Goal: Task Accomplishment & Management: Use online tool/utility

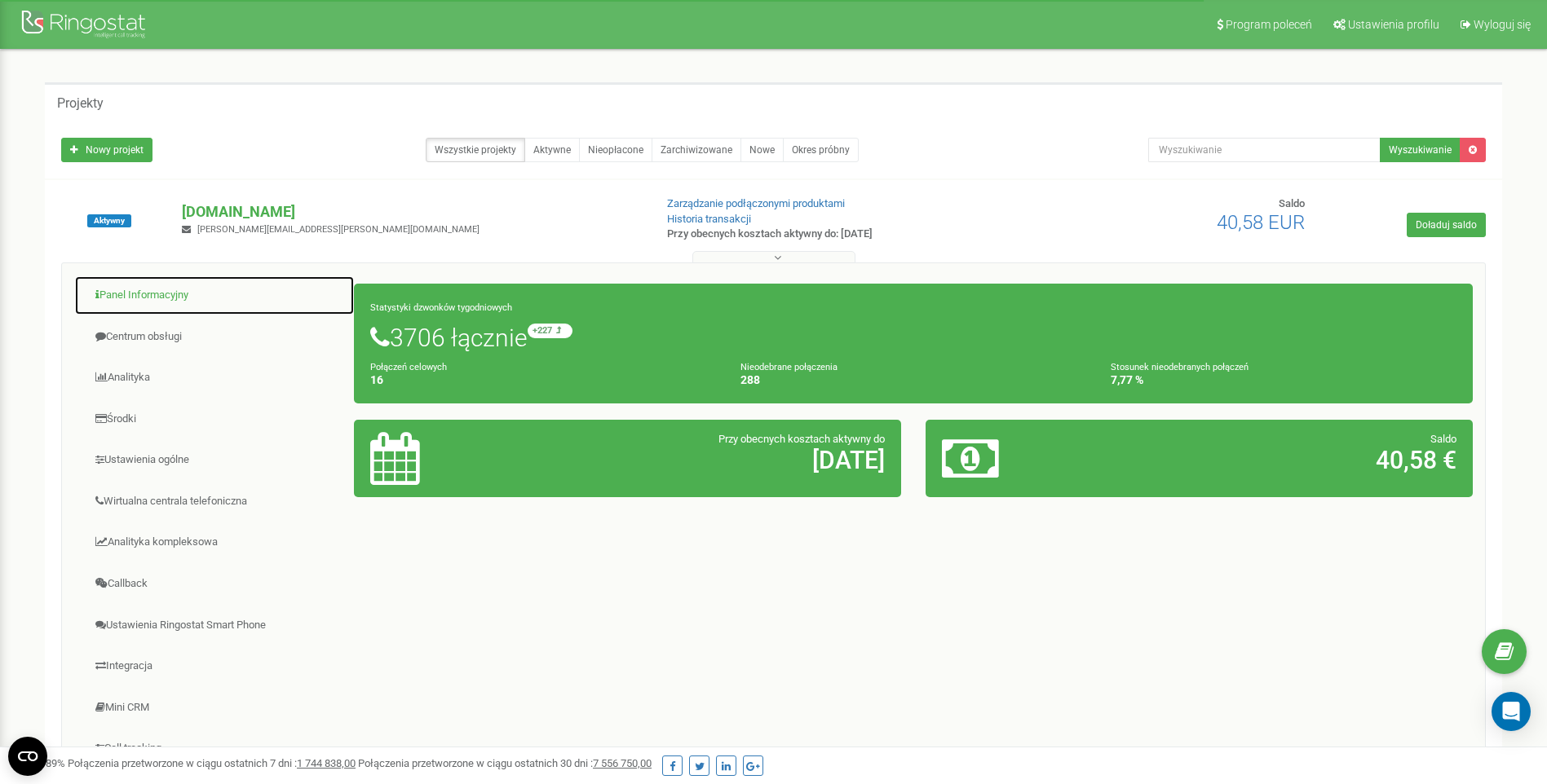
click at [141, 298] on link "Panel Informacyjny" at bounding box center [214, 295] width 281 height 40
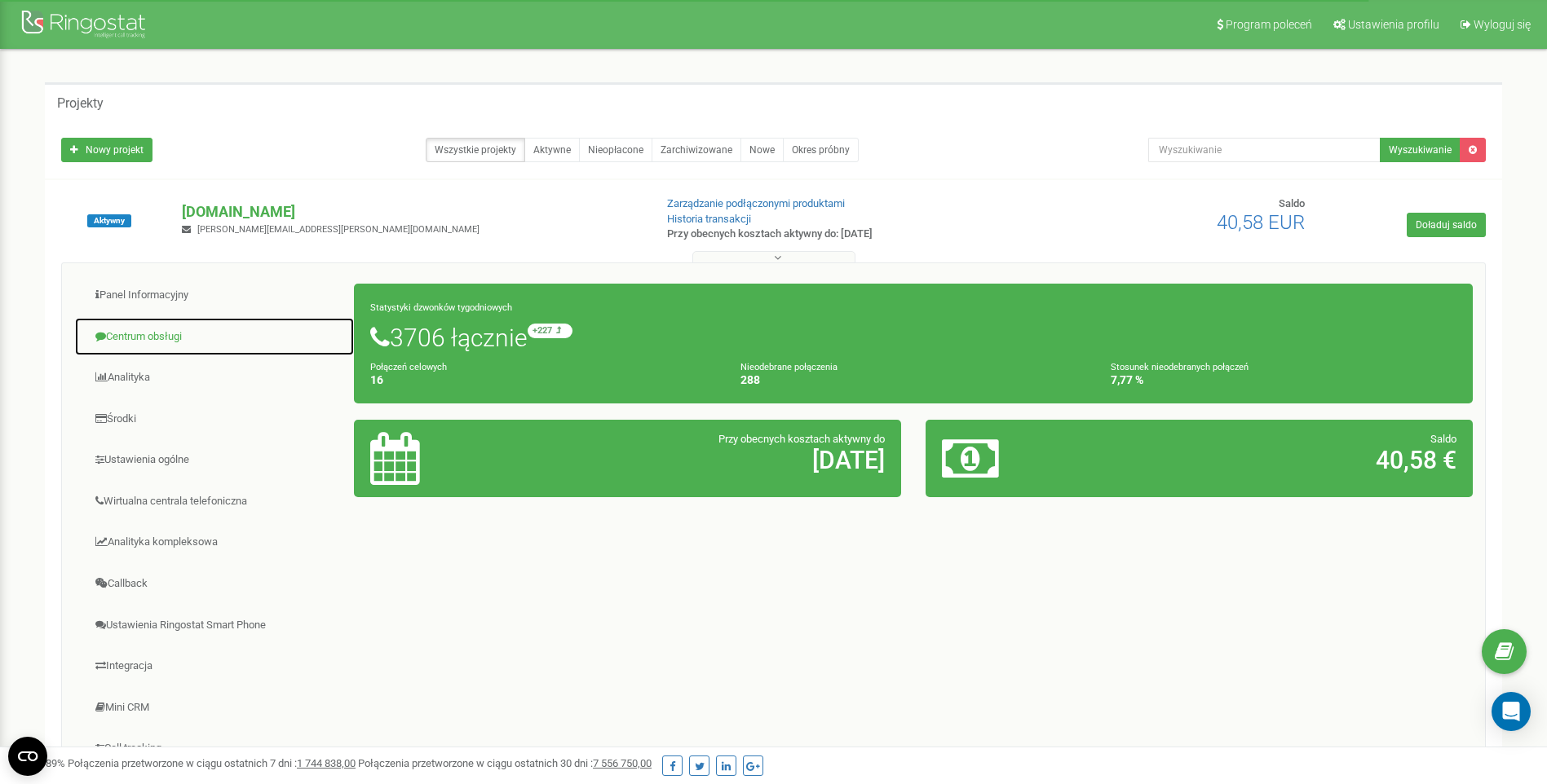
click at [137, 340] on link "Centrum obsługi" at bounding box center [214, 337] width 281 height 40
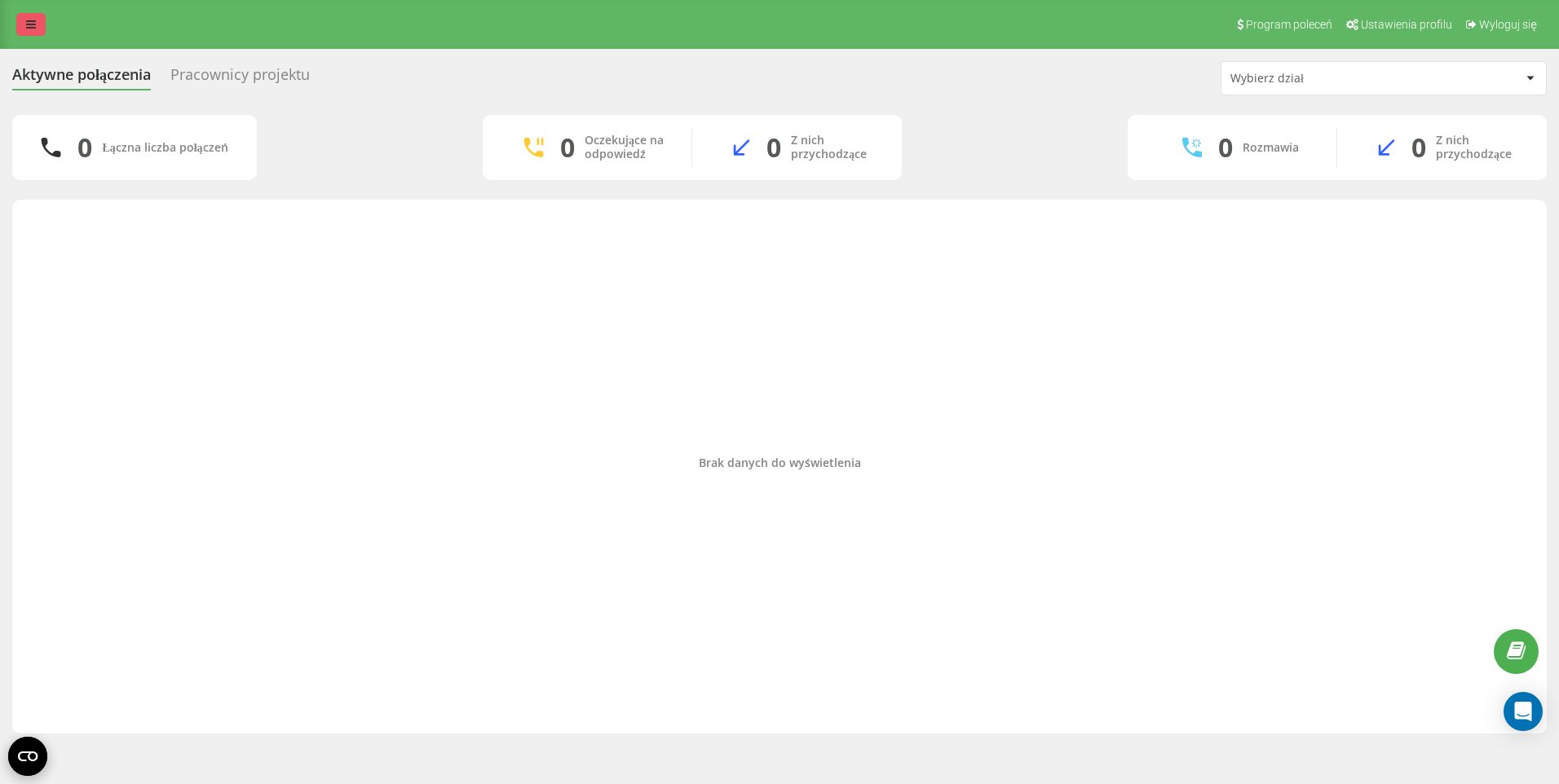
click at [29, 21] on icon at bounding box center [31, 24] width 10 height 12
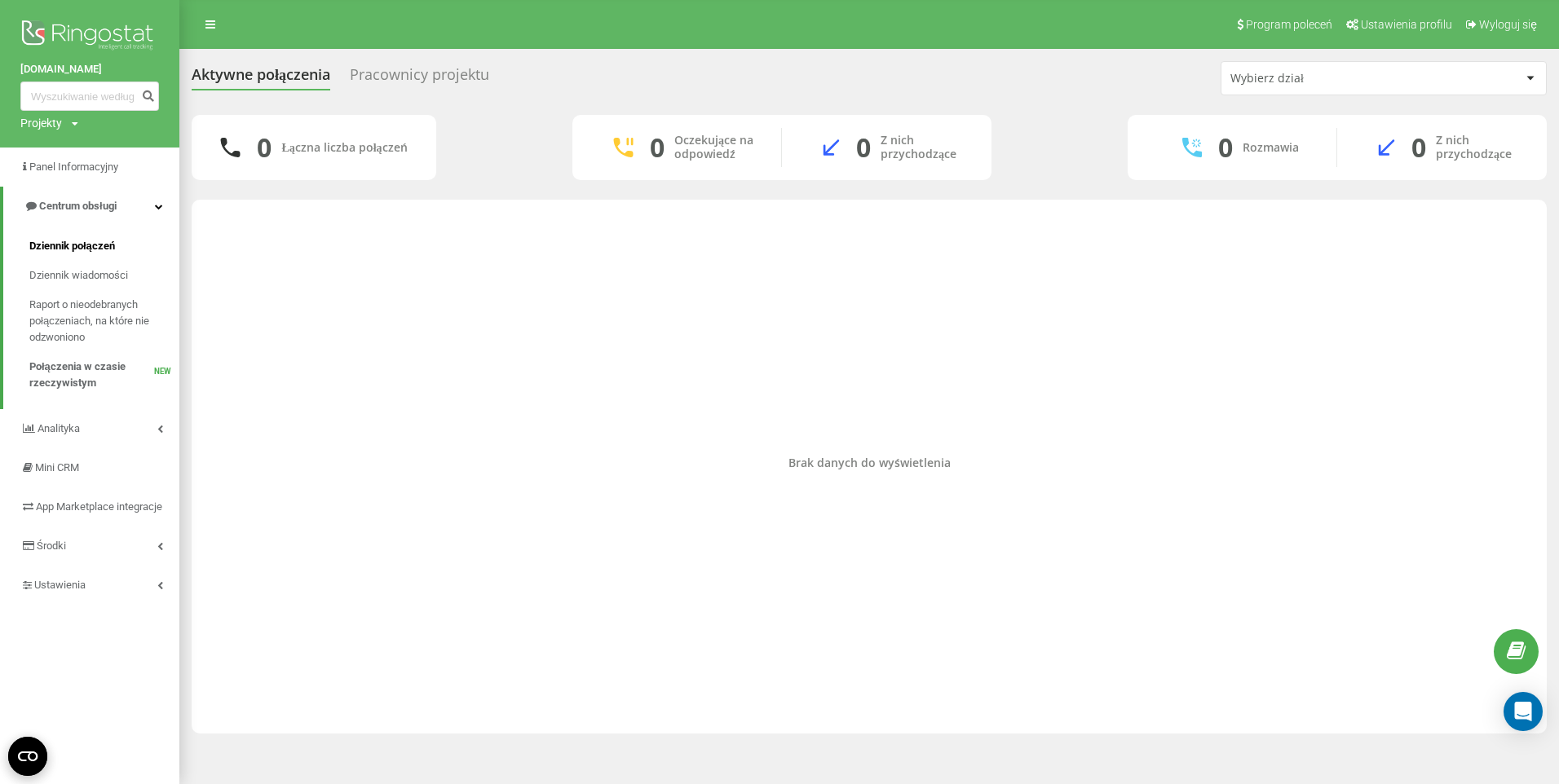
click at [78, 252] on span "Dziennik połączeń" at bounding box center [72, 245] width 86 height 17
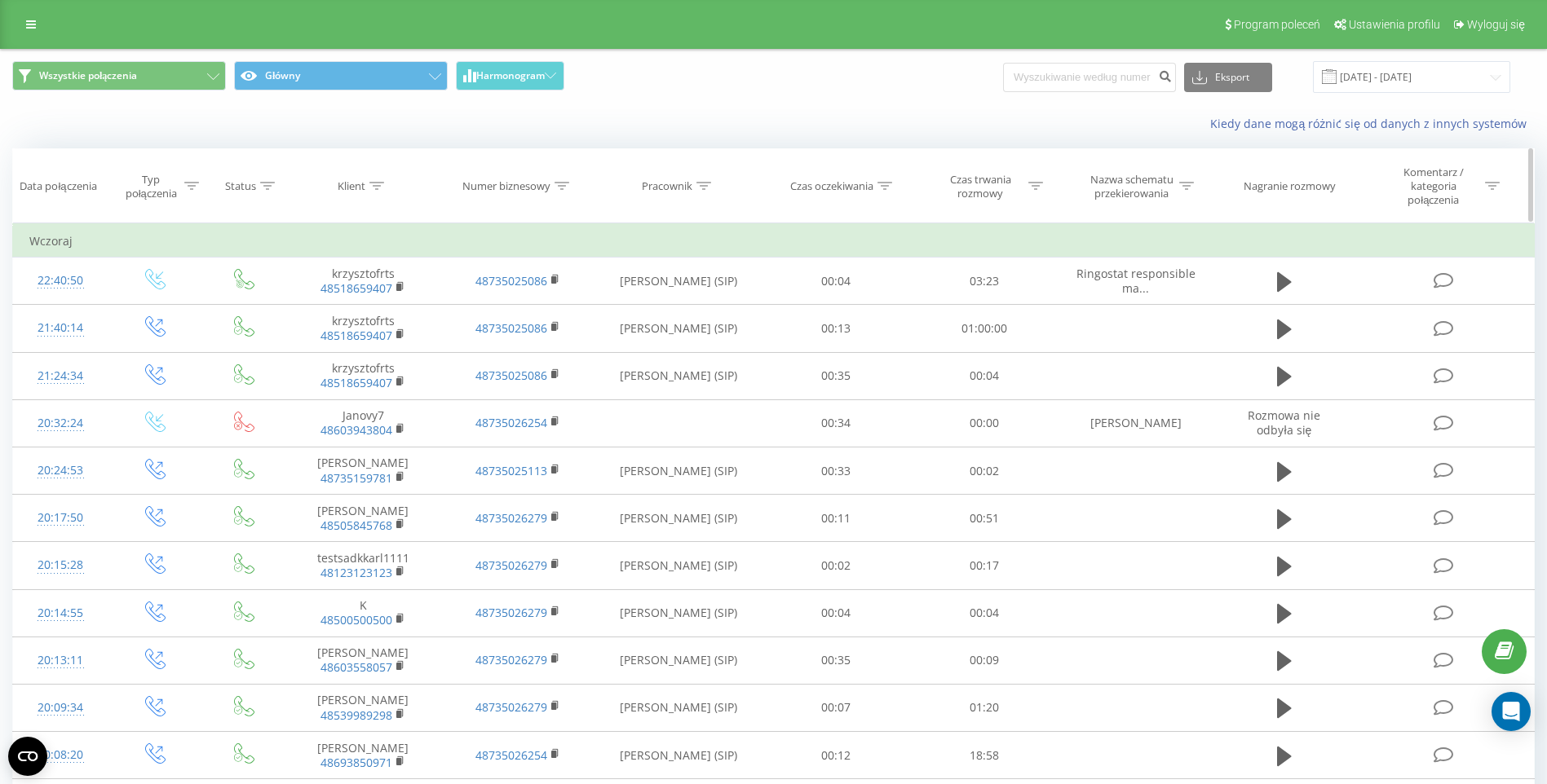
click at [699, 182] on icon at bounding box center [703, 186] width 15 height 8
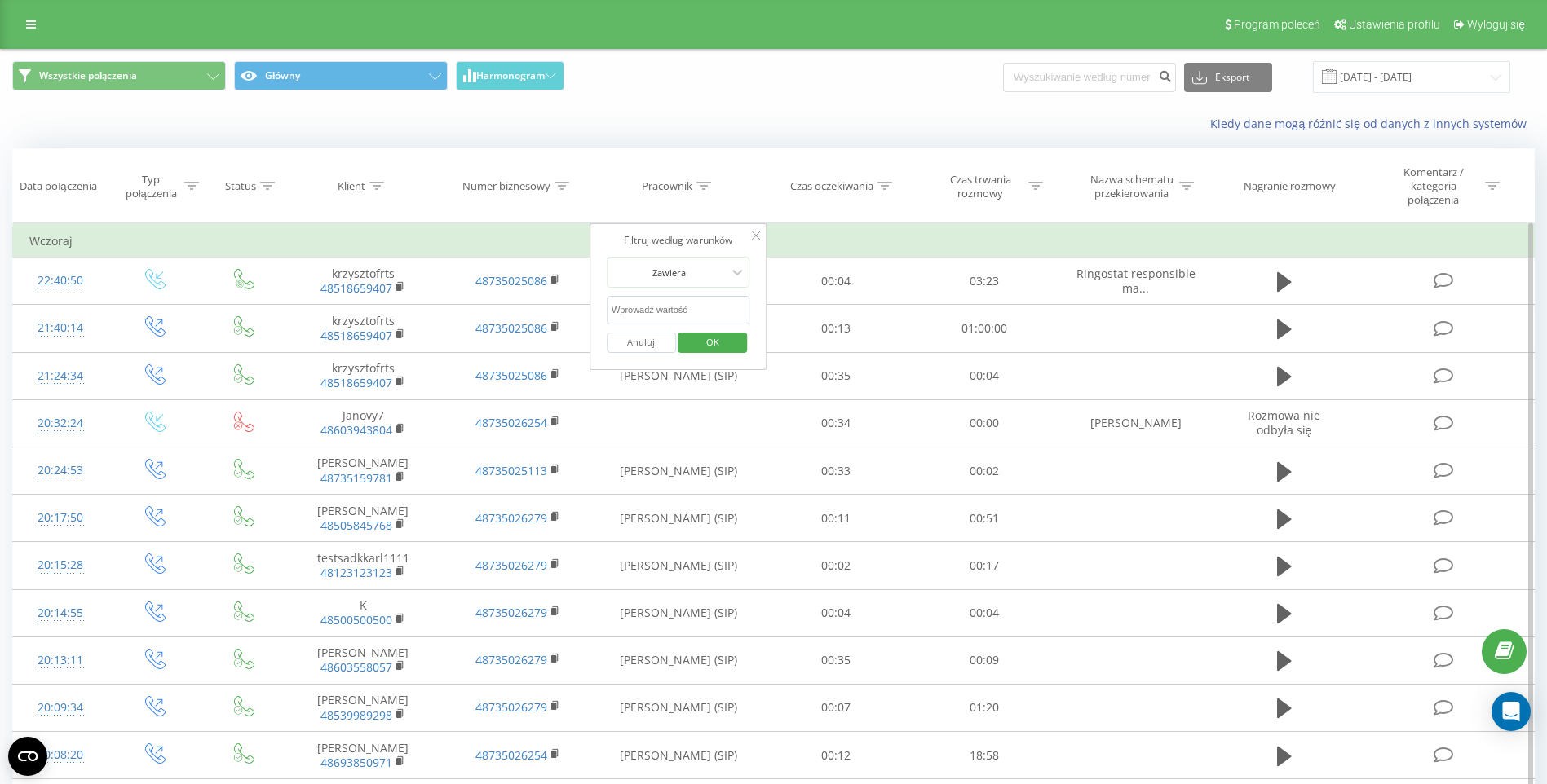
click at [670, 317] on input "text" at bounding box center [678, 310] width 143 height 28
click button "OK" at bounding box center [712, 342] width 69 height 20
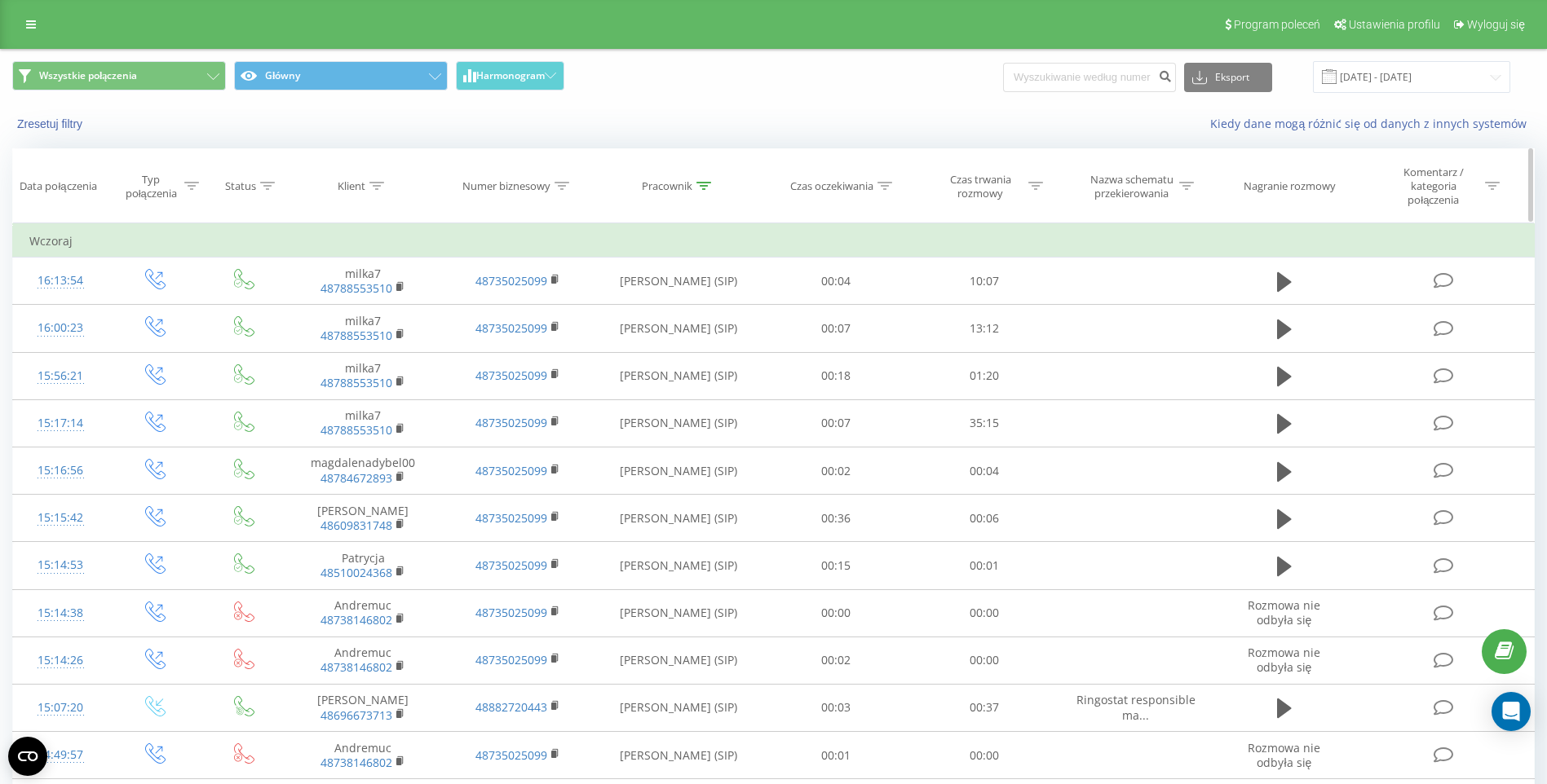
click at [704, 189] on icon at bounding box center [703, 186] width 15 height 8
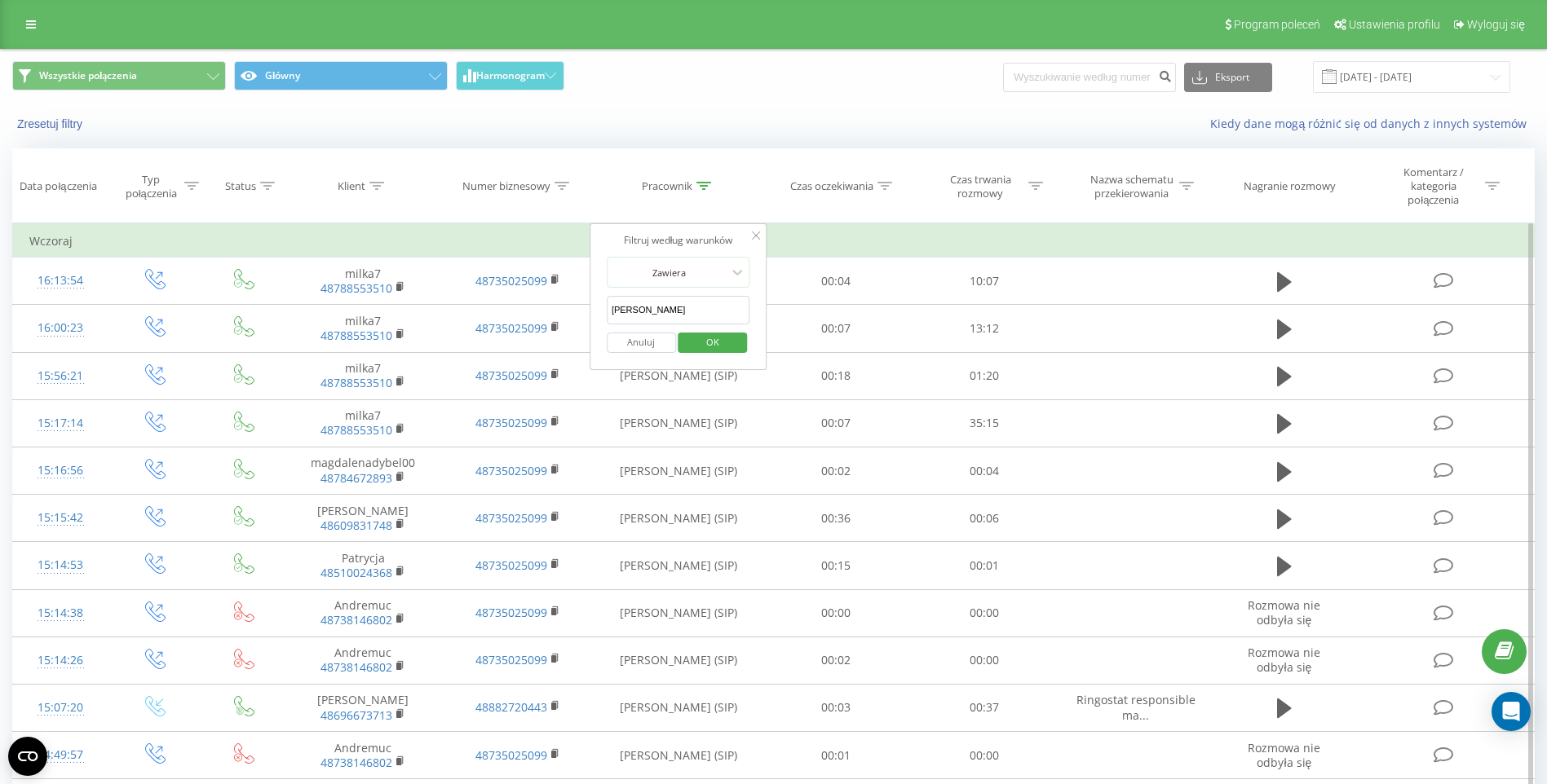
click at [677, 305] on input "[PERSON_NAME]" at bounding box center [678, 310] width 143 height 28
type input "[PERSON_NAME]"
click button "OK" at bounding box center [712, 342] width 69 height 20
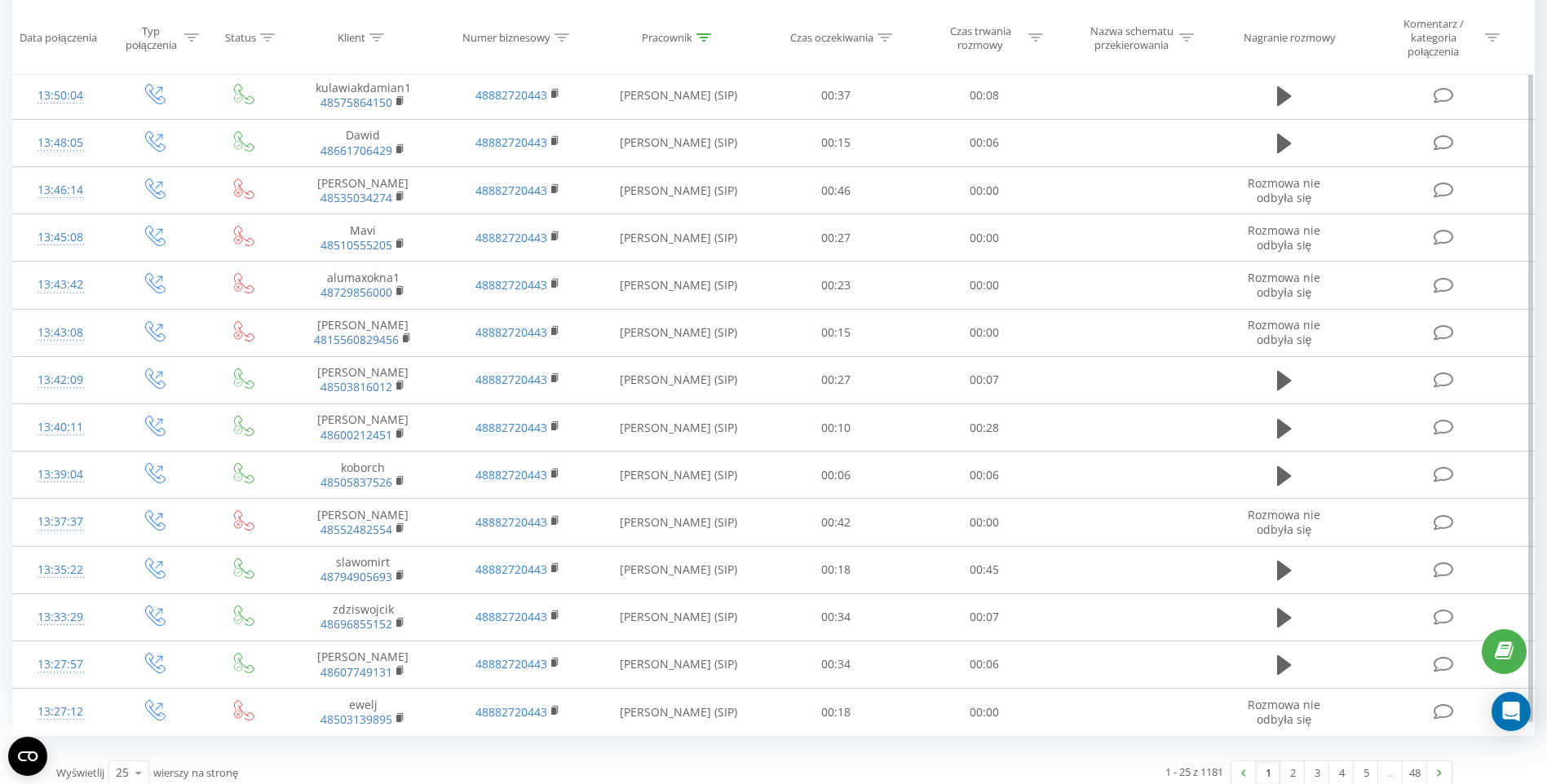
scroll to position [721, 0]
click at [118, 764] on div "25" at bounding box center [122, 771] width 13 height 17
click at [127, 742] on span "100" at bounding box center [126, 749] width 19 height 16
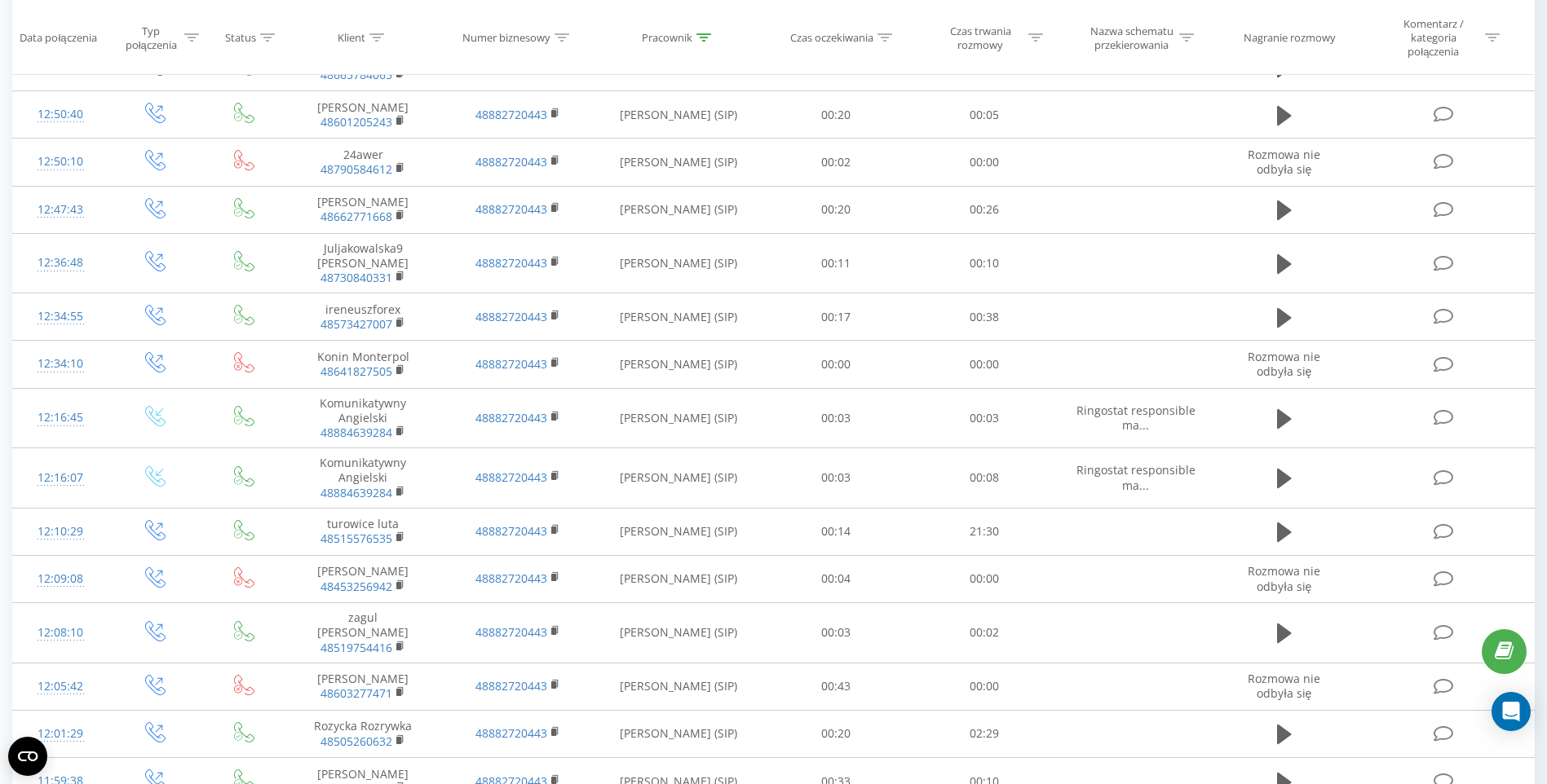
scroll to position [2107, 0]
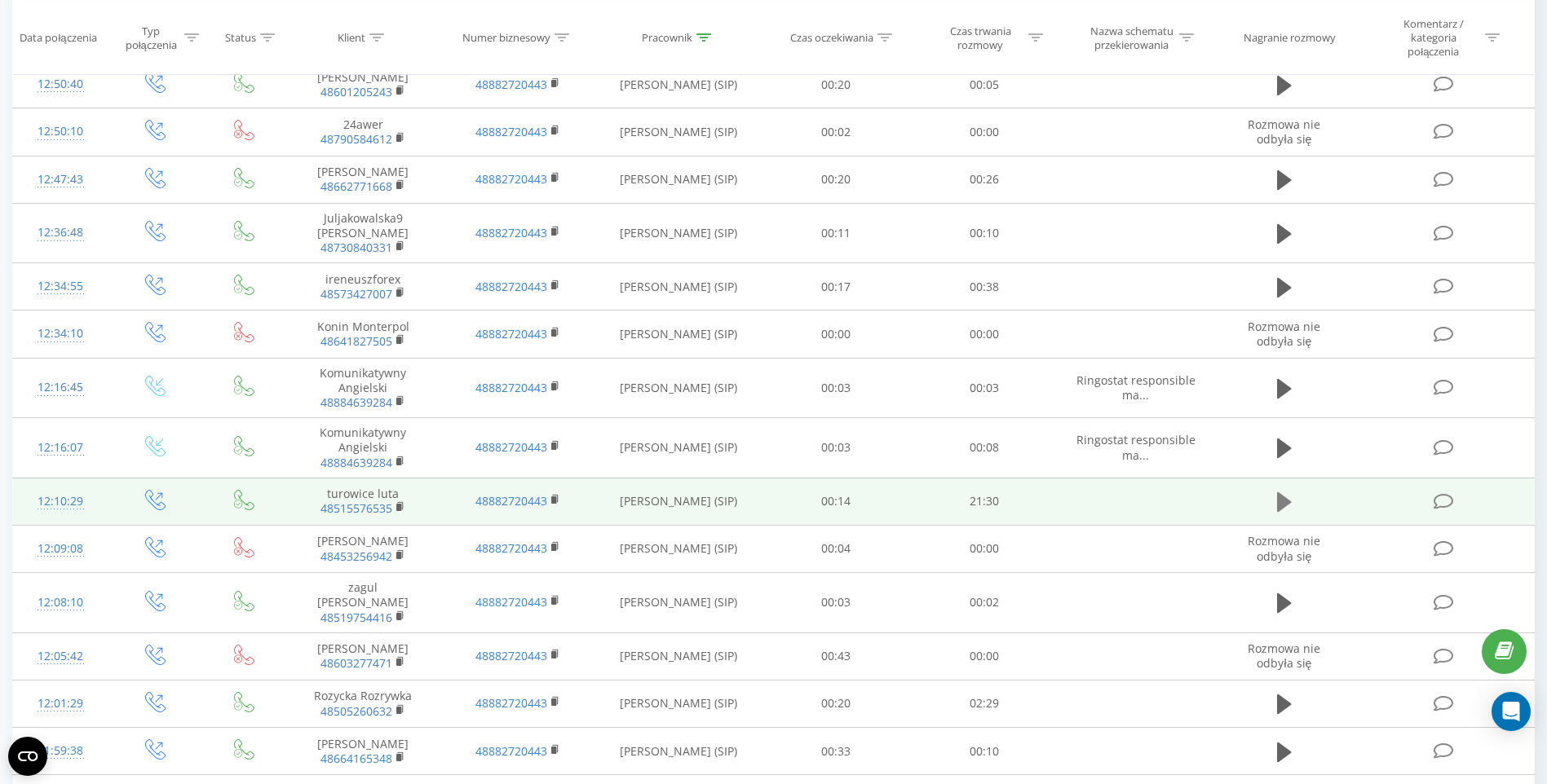
click at [1283, 493] on icon at bounding box center [1284, 503] width 15 height 19
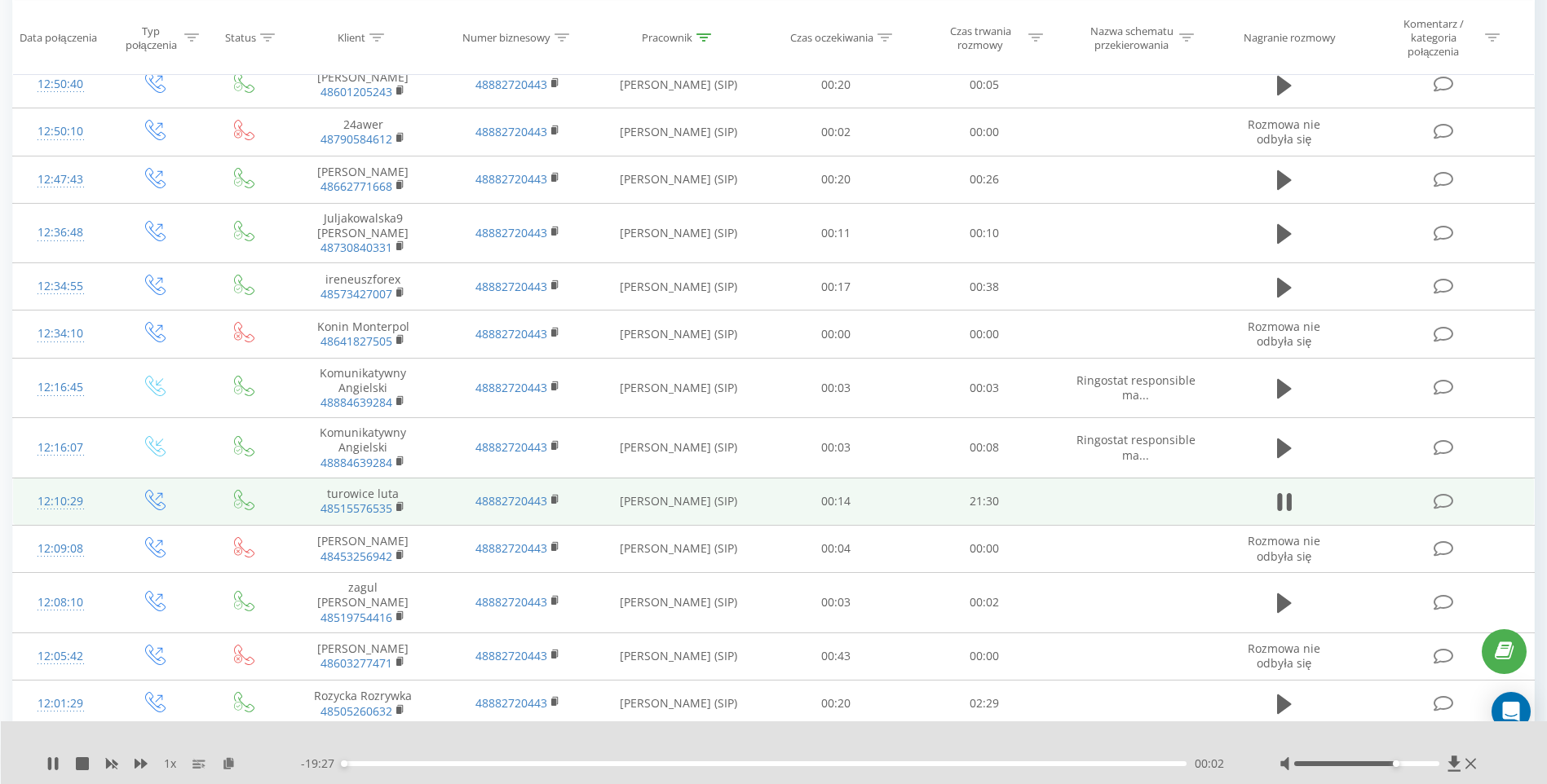
drag, startPoint x: 1369, startPoint y: 763, endPoint x: 1389, endPoint y: 762, distance: 20.0
click at [1389, 762] on div at bounding box center [1367, 764] width 146 height 5
click at [135, 763] on icon at bounding box center [140, 764] width 13 height 10
click at [203, 736] on div at bounding box center [763, 742] width 1147 height 18
click at [141, 764] on icon at bounding box center [140, 764] width 13 height 13
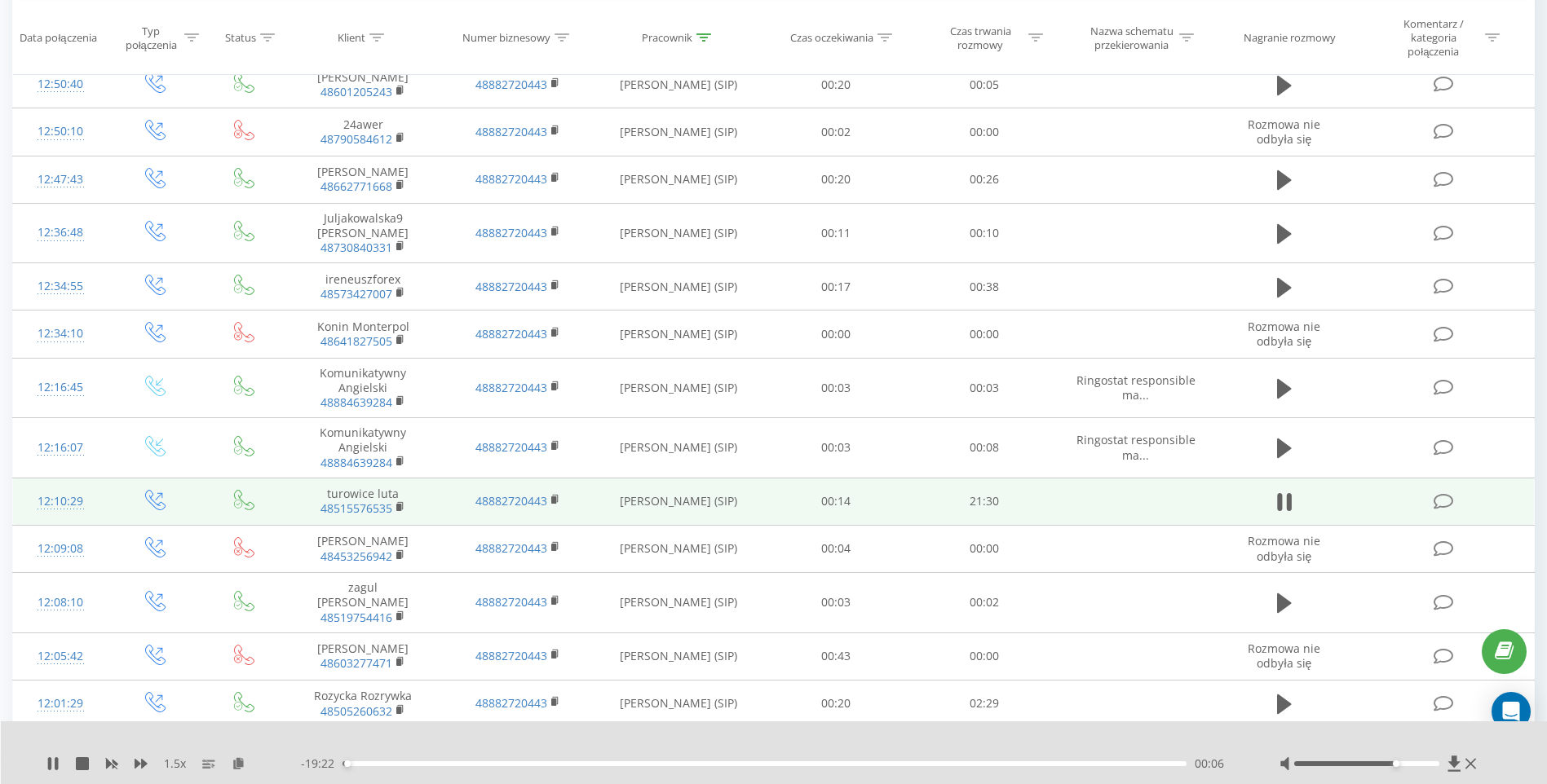
click at [188, 732] on div "1.5 x - 19:22 00:06 00:06" at bounding box center [774, 753] width 1547 height 62
click at [55, 758] on icon at bounding box center [53, 764] width 13 height 13
click at [53, 761] on icon at bounding box center [53, 764] width 10 height 13
click at [26, 755] on div "1.5 x - 18:43 00:46 00:46" at bounding box center [774, 753] width 1547 height 62
click at [271, 747] on div at bounding box center [763, 742] width 1147 height 18
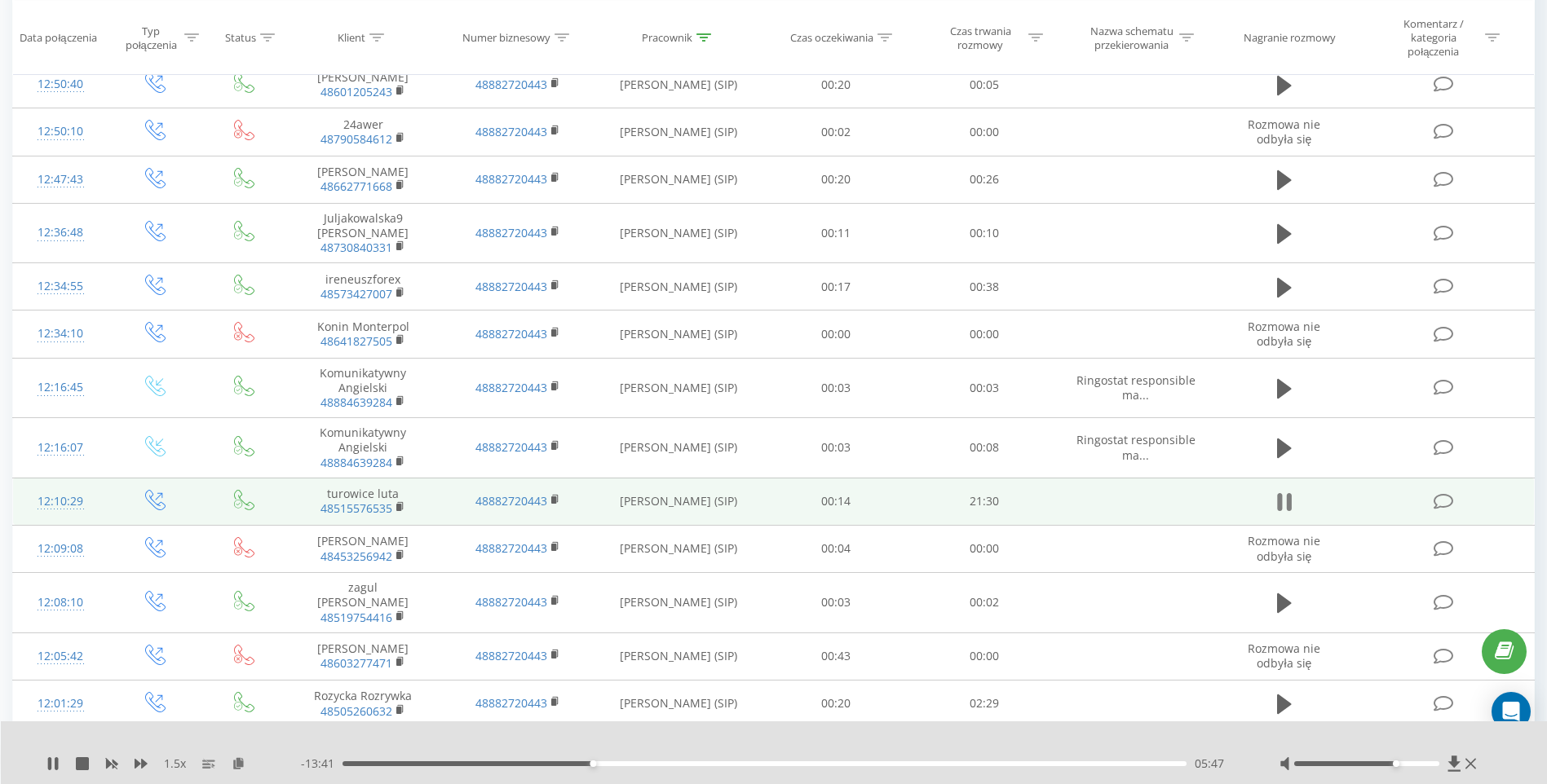
click at [1283, 491] on icon at bounding box center [1284, 502] width 15 height 22
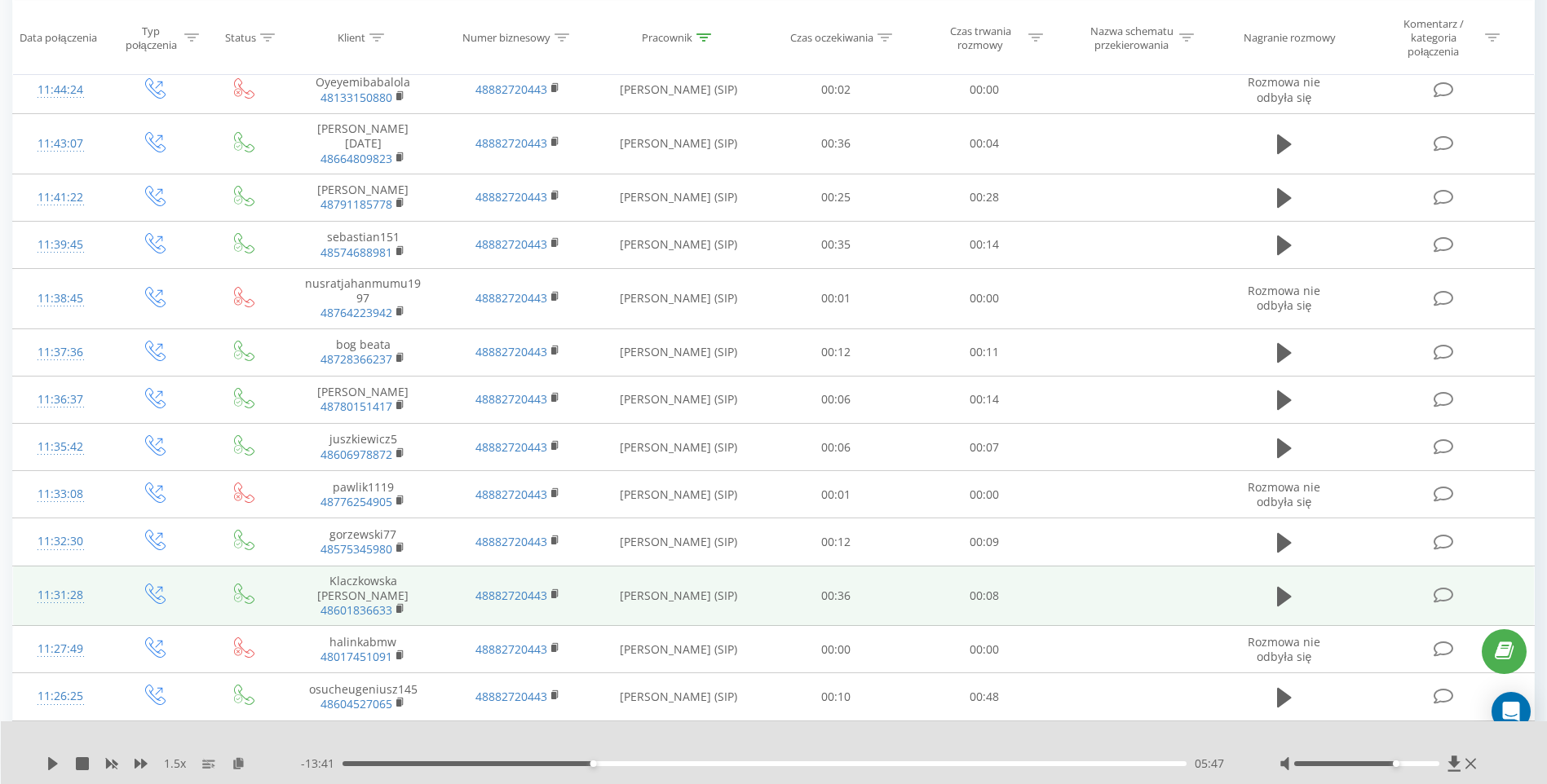
scroll to position [3166, 0]
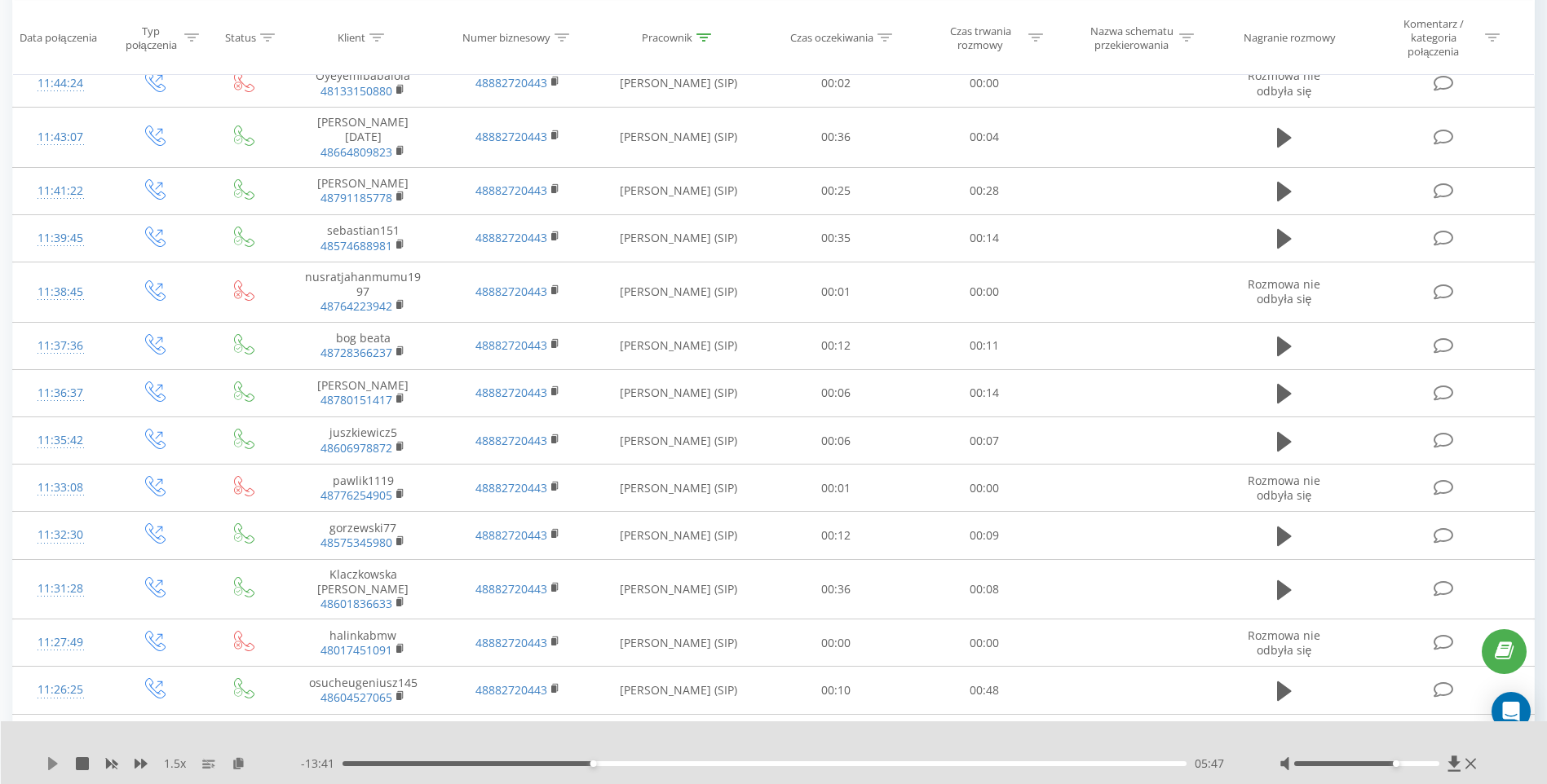
click at [53, 765] on icon at bounding box center [53, 764] width 10 height 13
click at [1027, 764] on div "05:48" at bounding box center [765, 764] width 844 height 5
click at [949, 739] on div at bounding box center [763, 742] width 1147 height 18
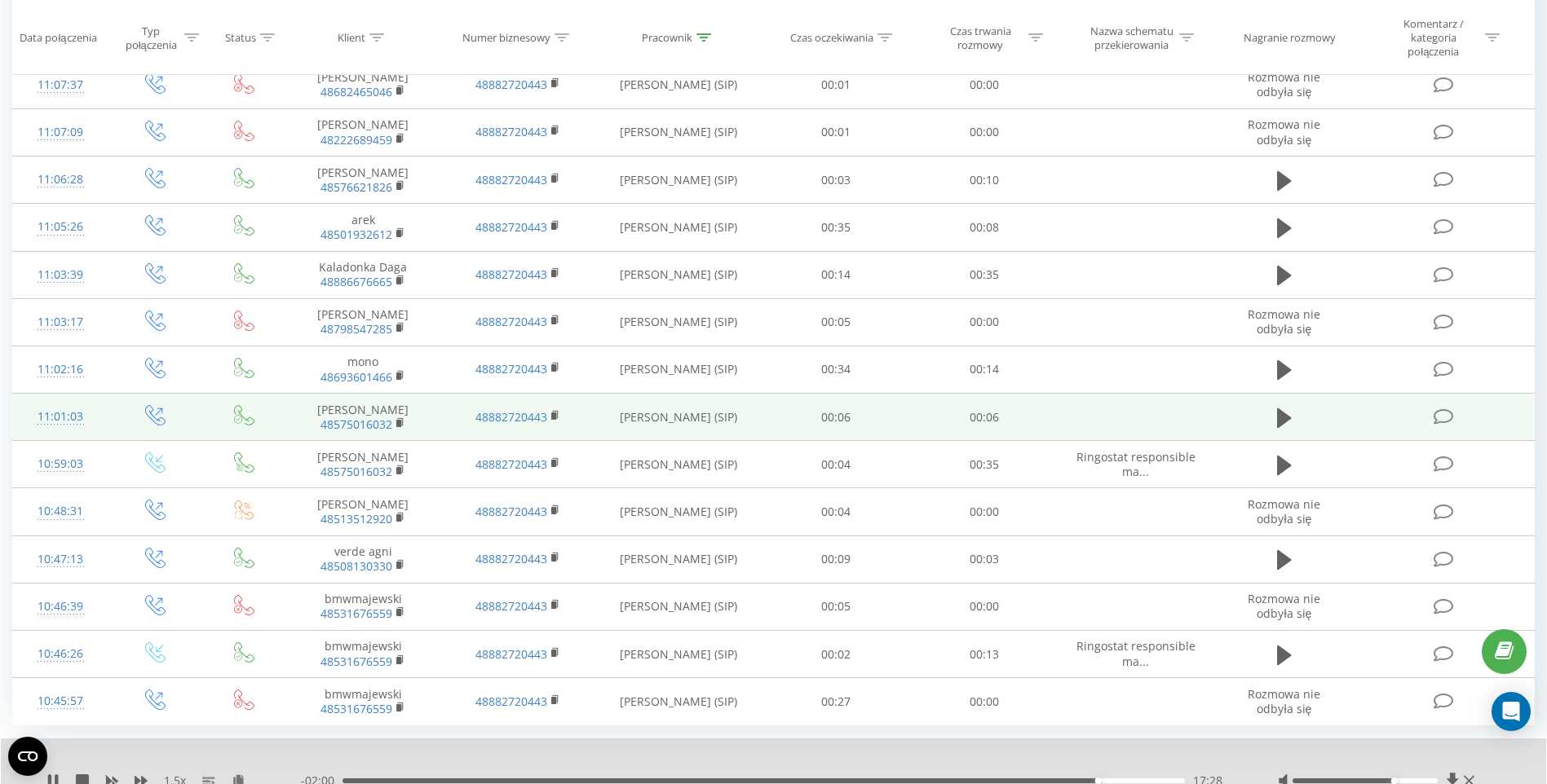
scroll to position [4391, 0]
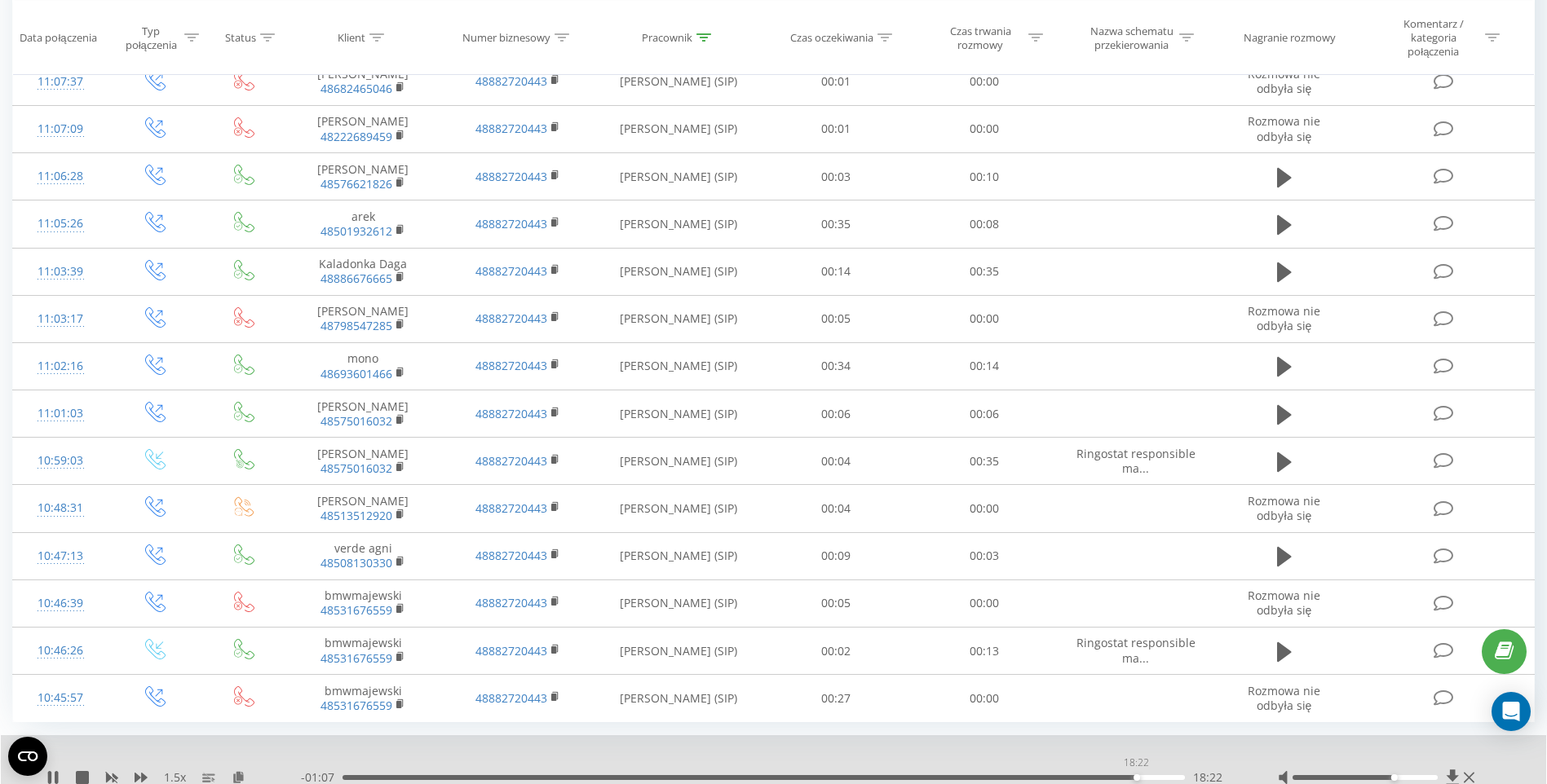
click at [1136, 775] on div "18:22" at bounding box center [764, 777] width 843 height 5
click at [1077, 735] on div "1.5 x - 19:29 00:00 00:00" at bounding box center [774, 766] width 1545 height 62
click at [1075, 735] on div "1.5 x - 00:41 18:47 18:47" at bounding box center [774, 766] width 1545 height 62
click at [50, 771] on icon at bounding box center [49, 777] width 3 height 13
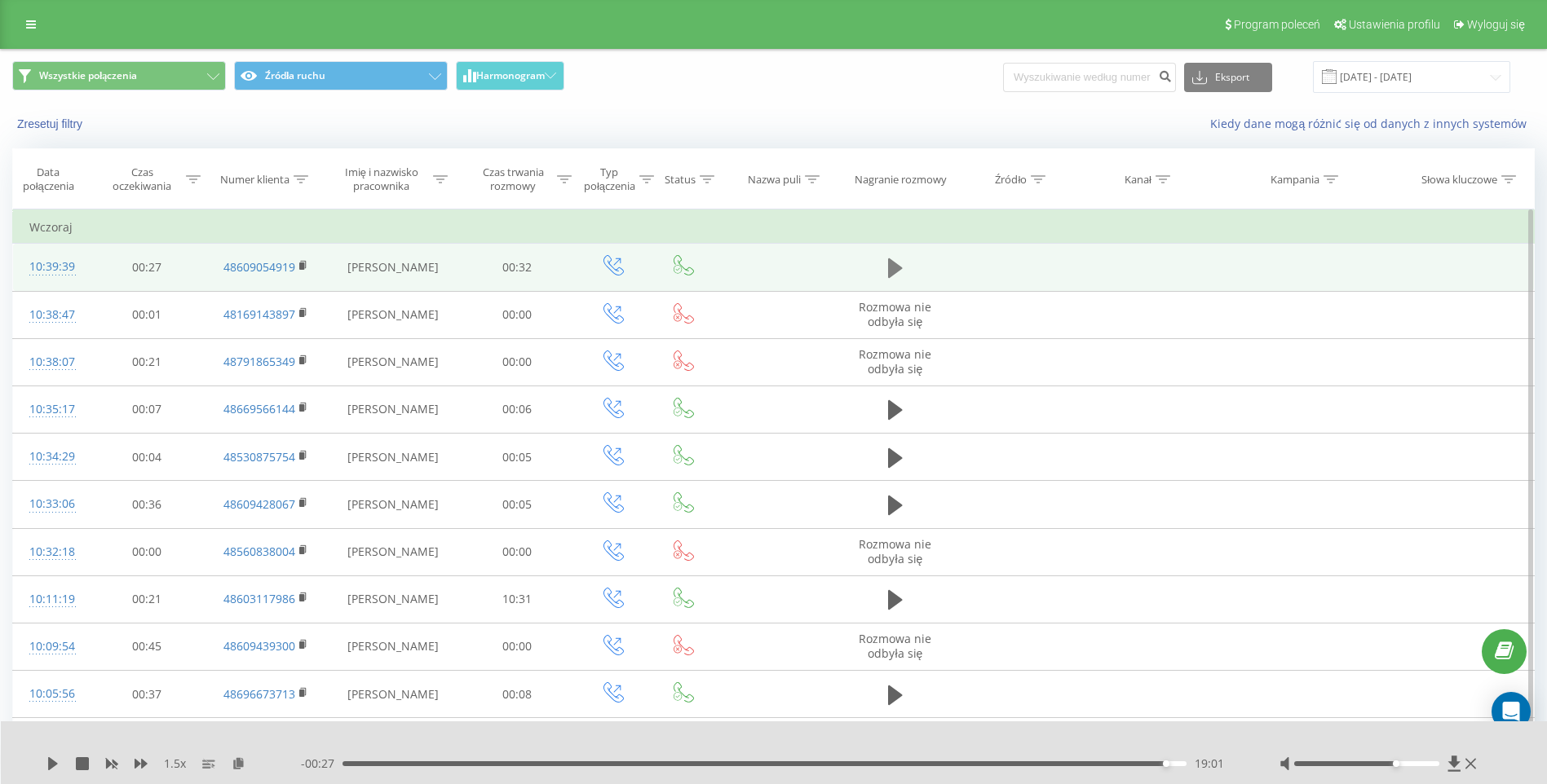
click at [899, 270] on icon at bounding box center [894, 268] width 15 height 19
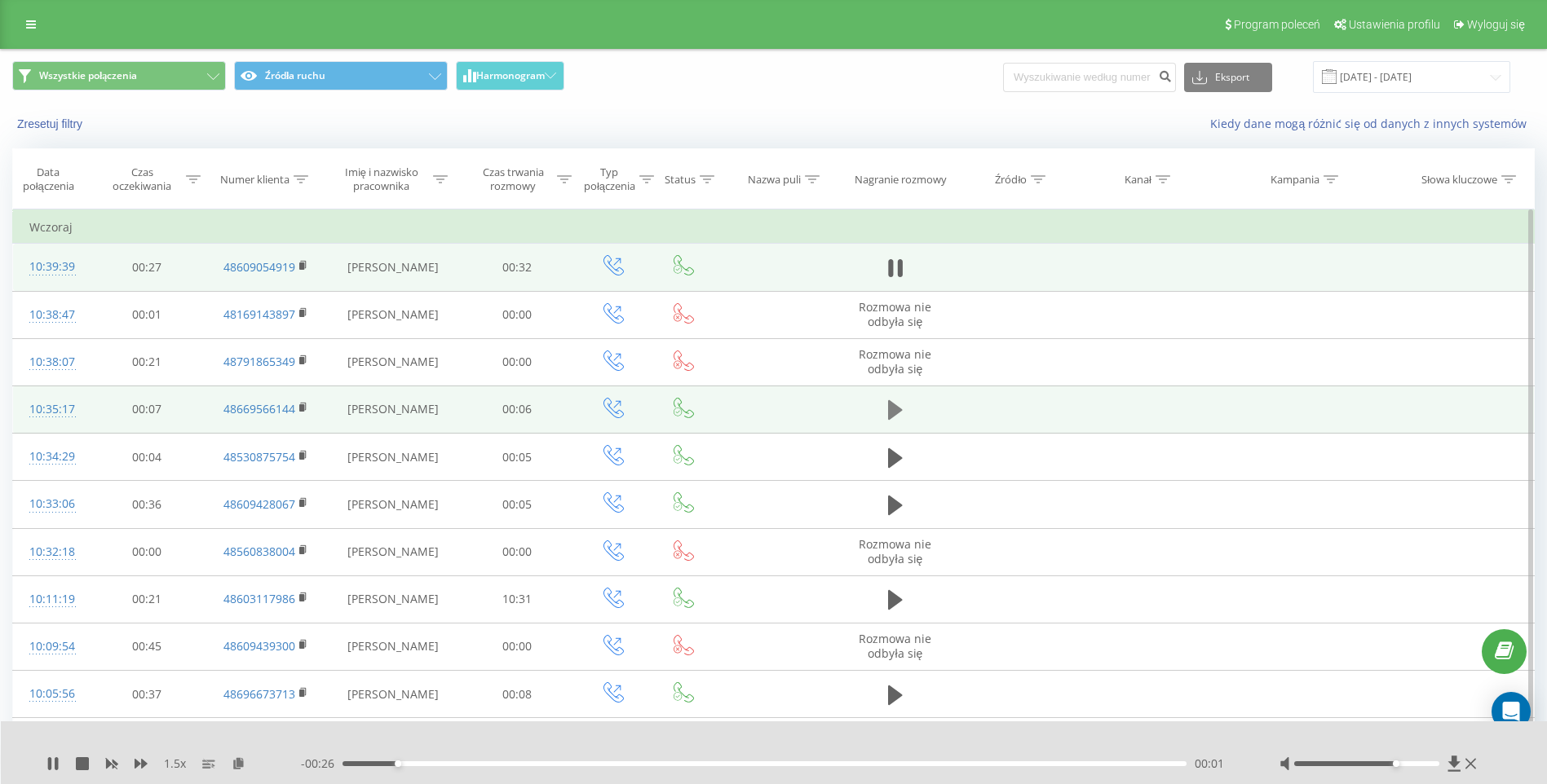
click at [884, 409] on td at bounding box center [894, 409] width 112 height 48
click at [887, 408] on icon at bounding box center [894, 410] width 15 height 19
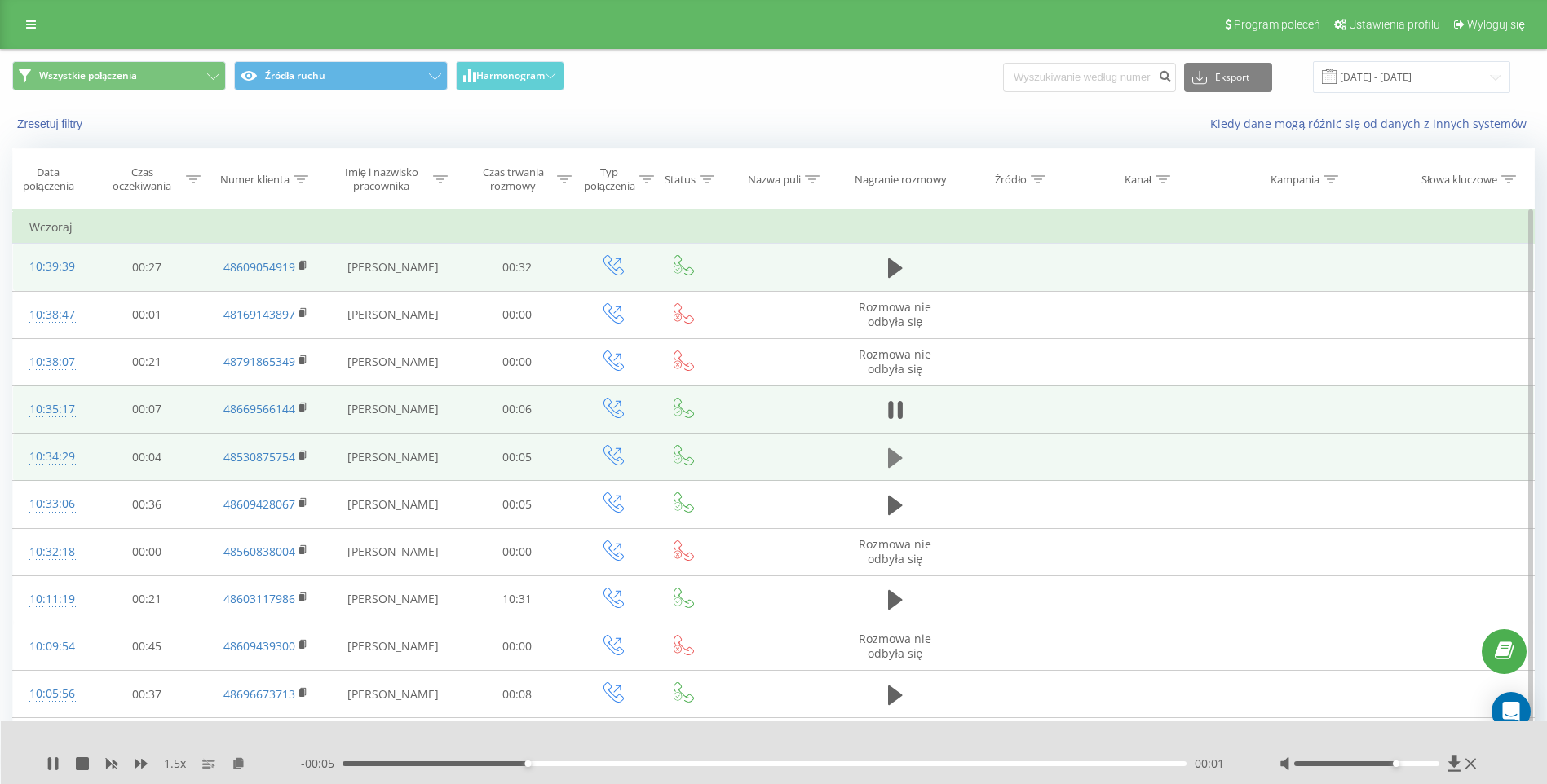
click at [898, 462] on icon at bounding box center [894, 458] width 15 height 22
click at [894, 451] on icon at bounding box center [894, 458] width 15 height 22
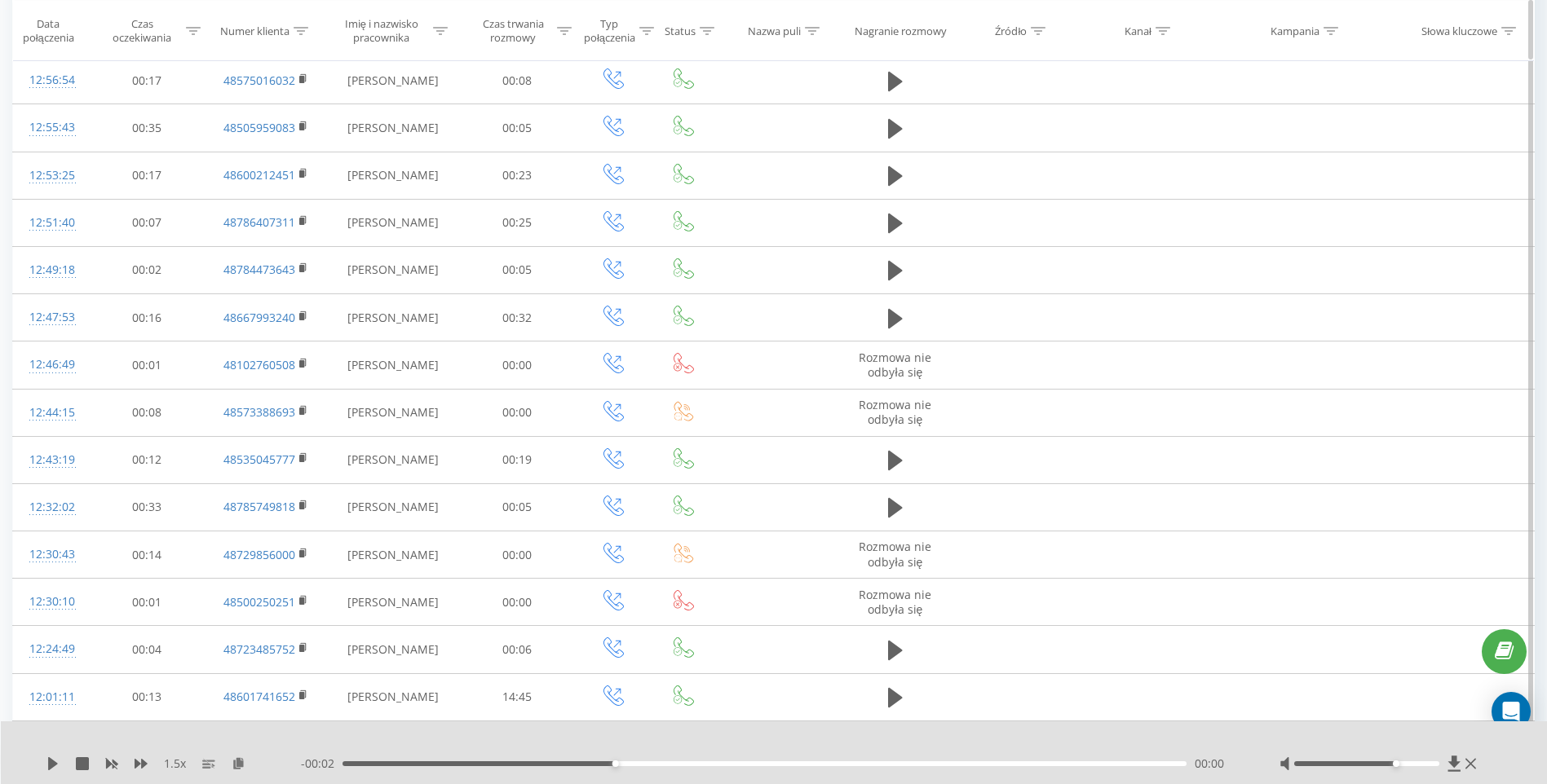
scroll to position [1630, 0]
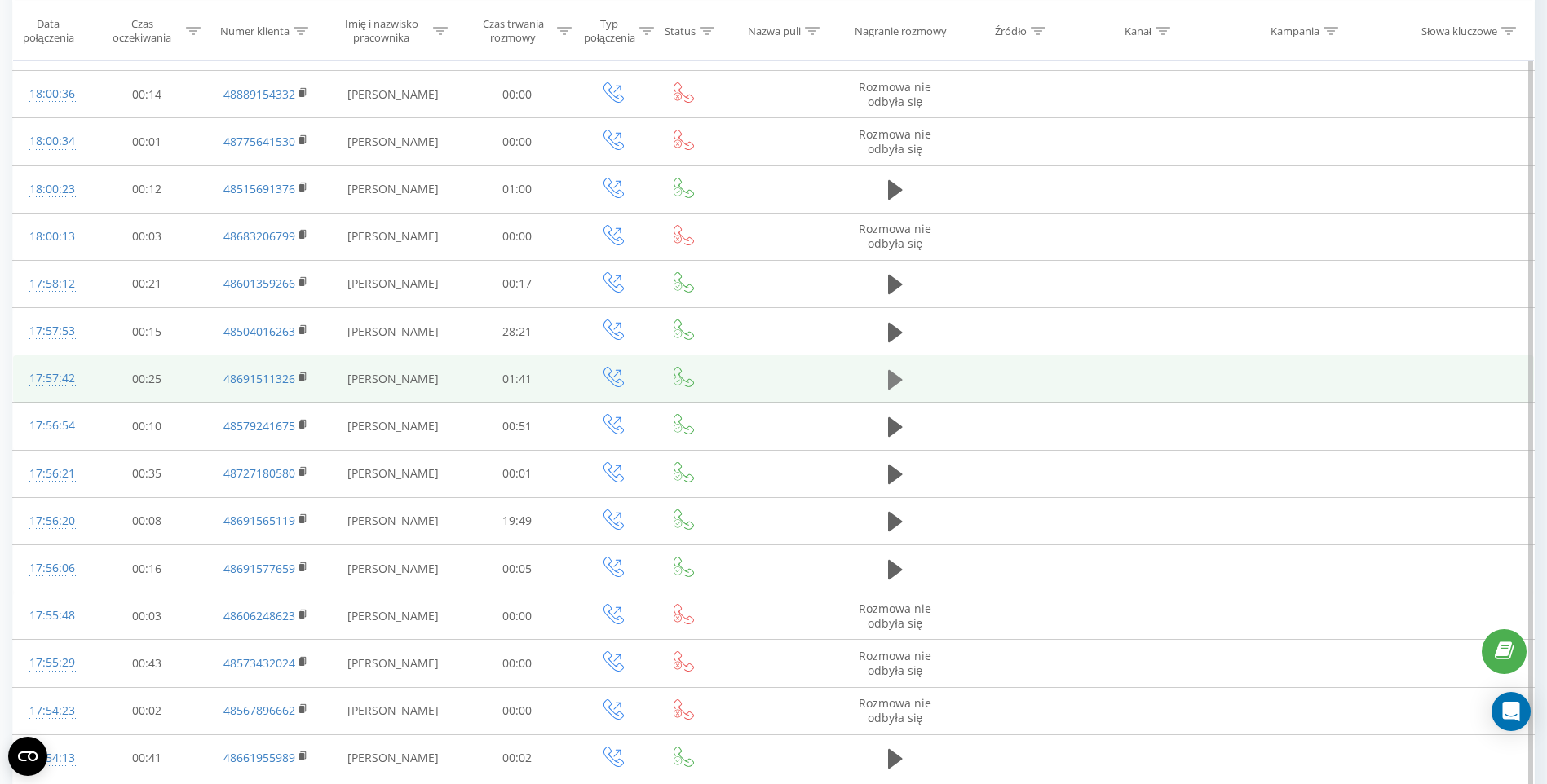
scroll to position [1875, 0]
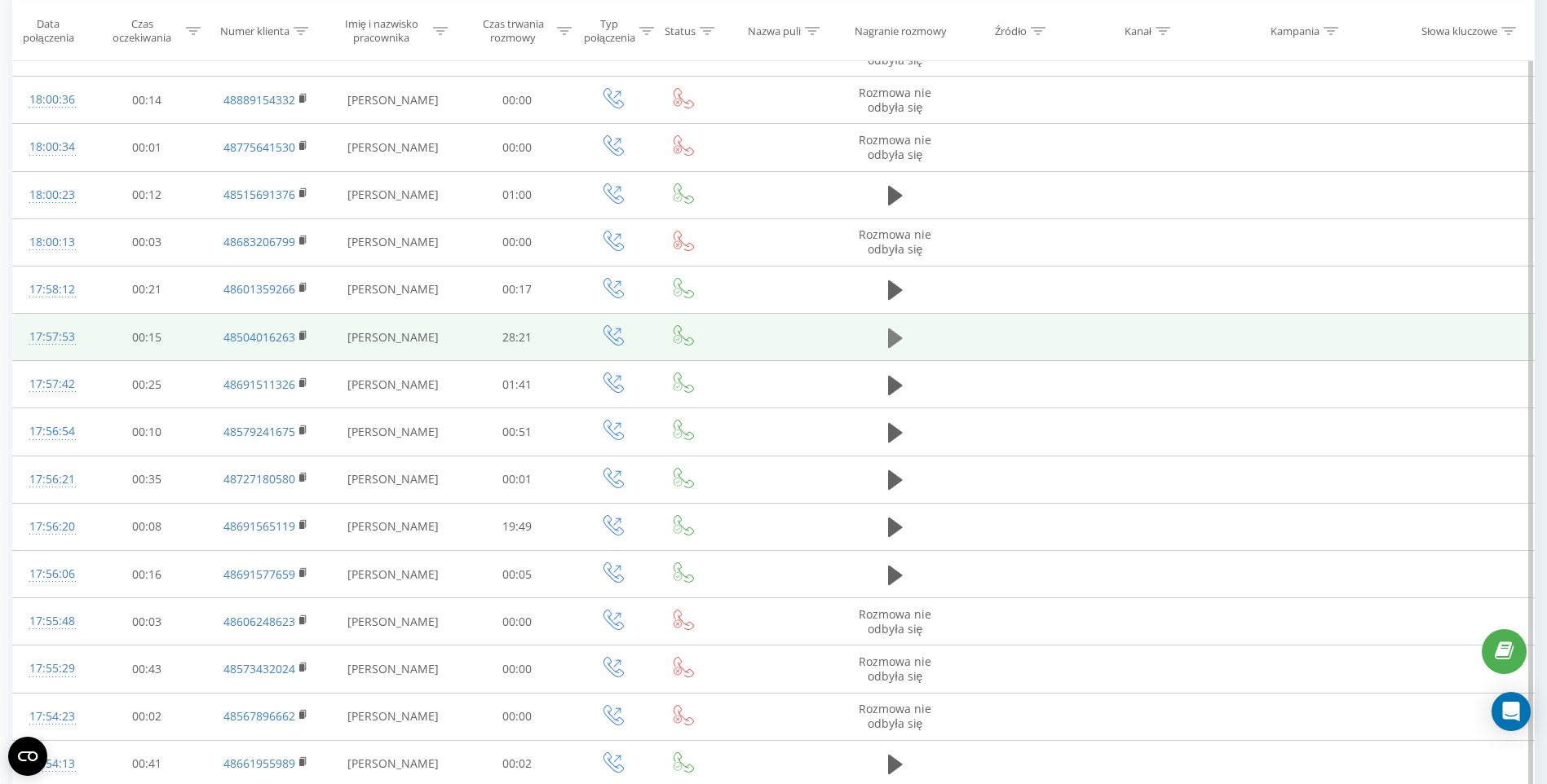
click at [902, 337] on icon at bounding box center [894, 338] width 15 height 22
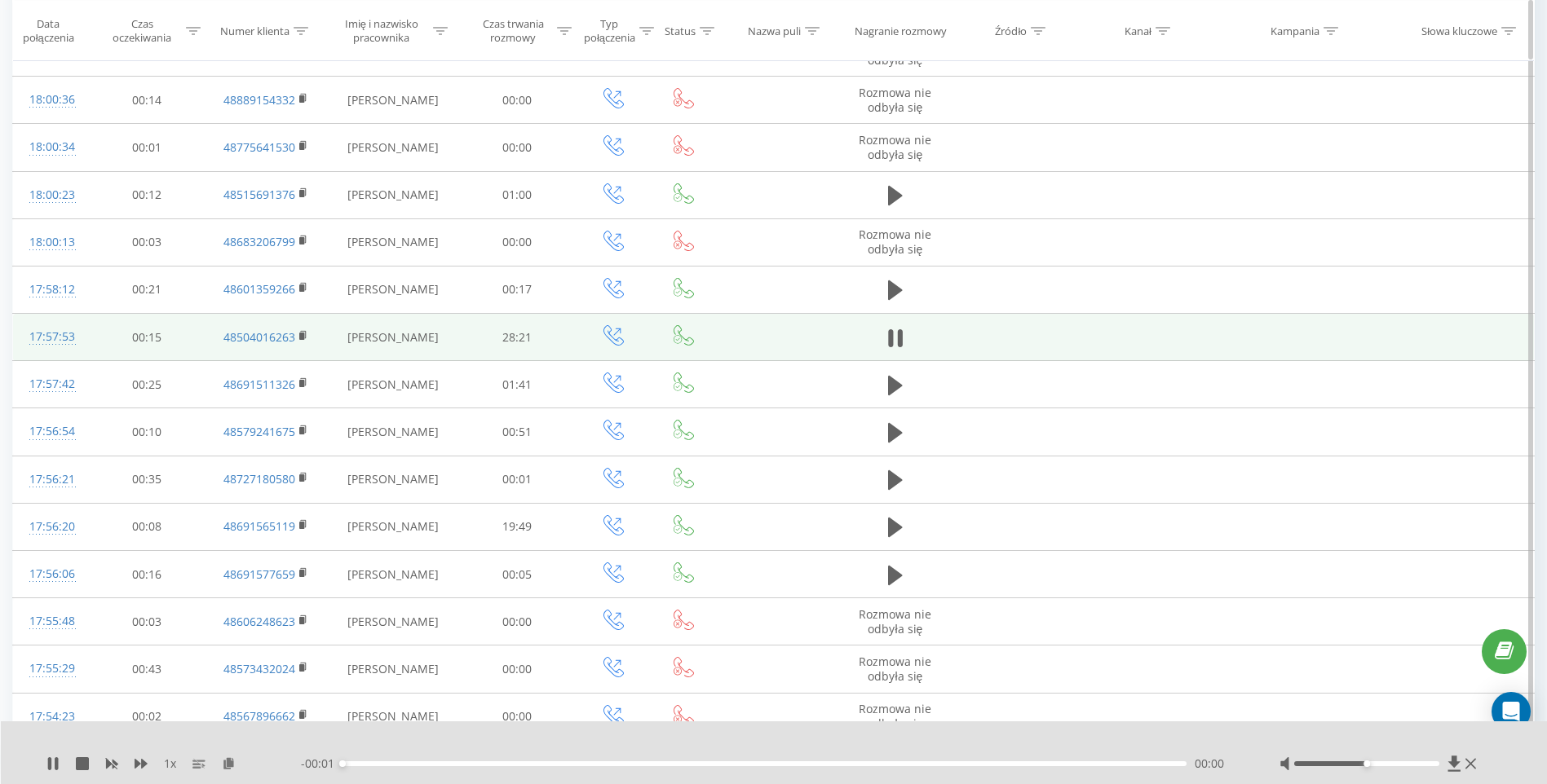
click at [441, 27] on icon at bounding box center [440, 30] width 15 height 8
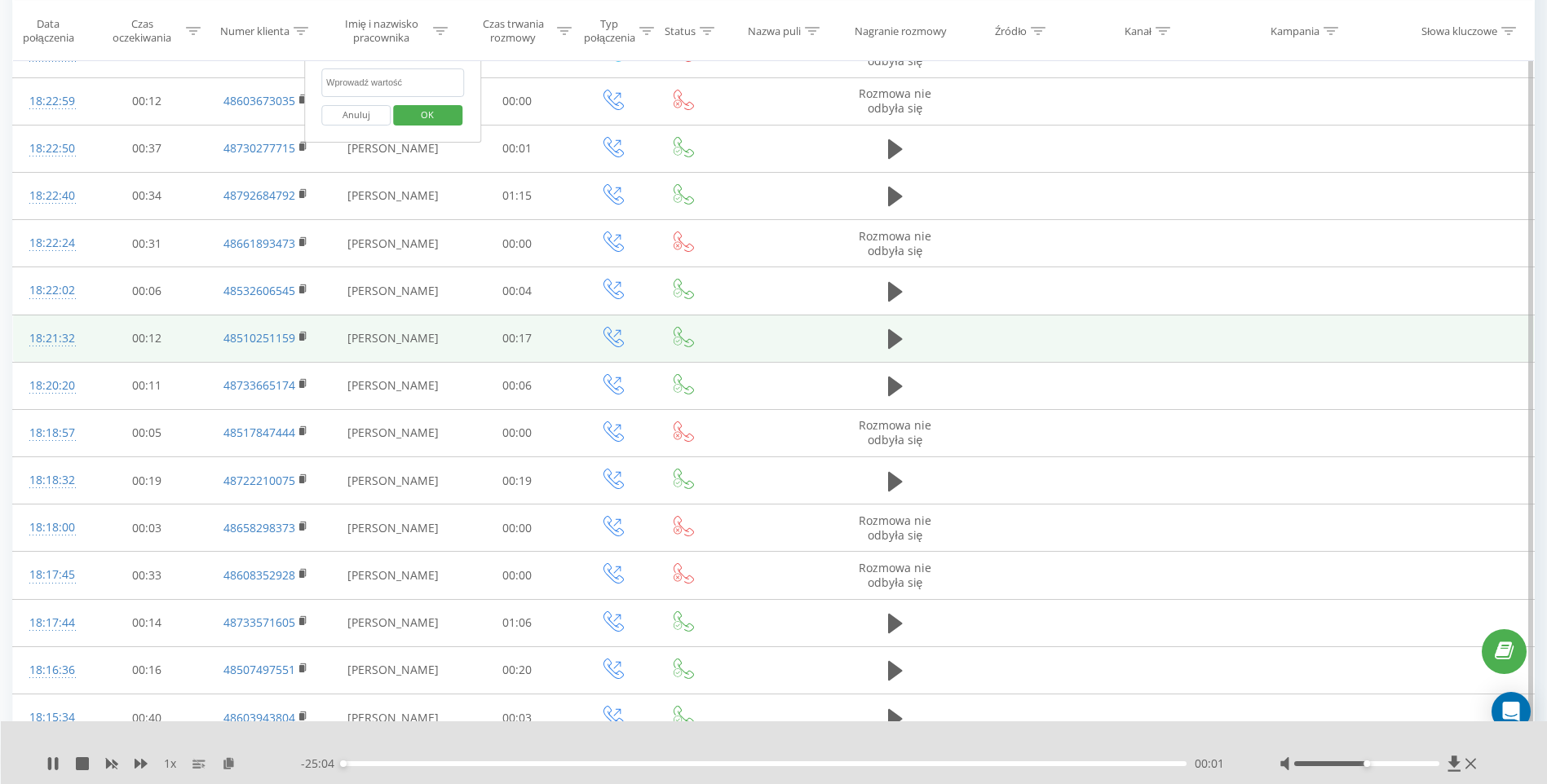
scroll to position [0, 0]
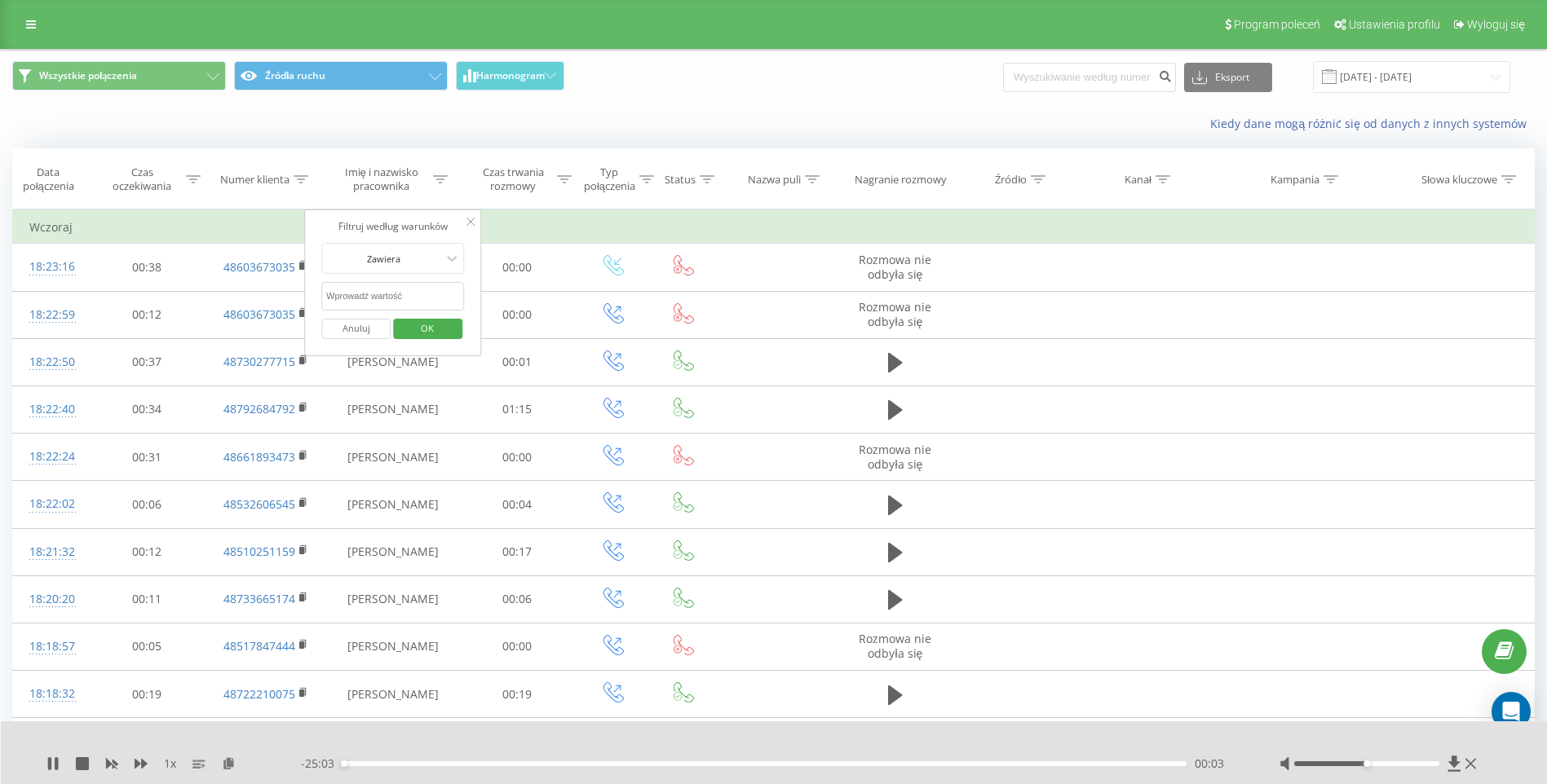
click at [32, 9] on div "Program poleceń Ustawienia profilu Wyloguj się" at bounding box center [774, 24] width 1547 height 49
click at [28, 21] on icon at bounding box center [31, 24] width 10 height 12
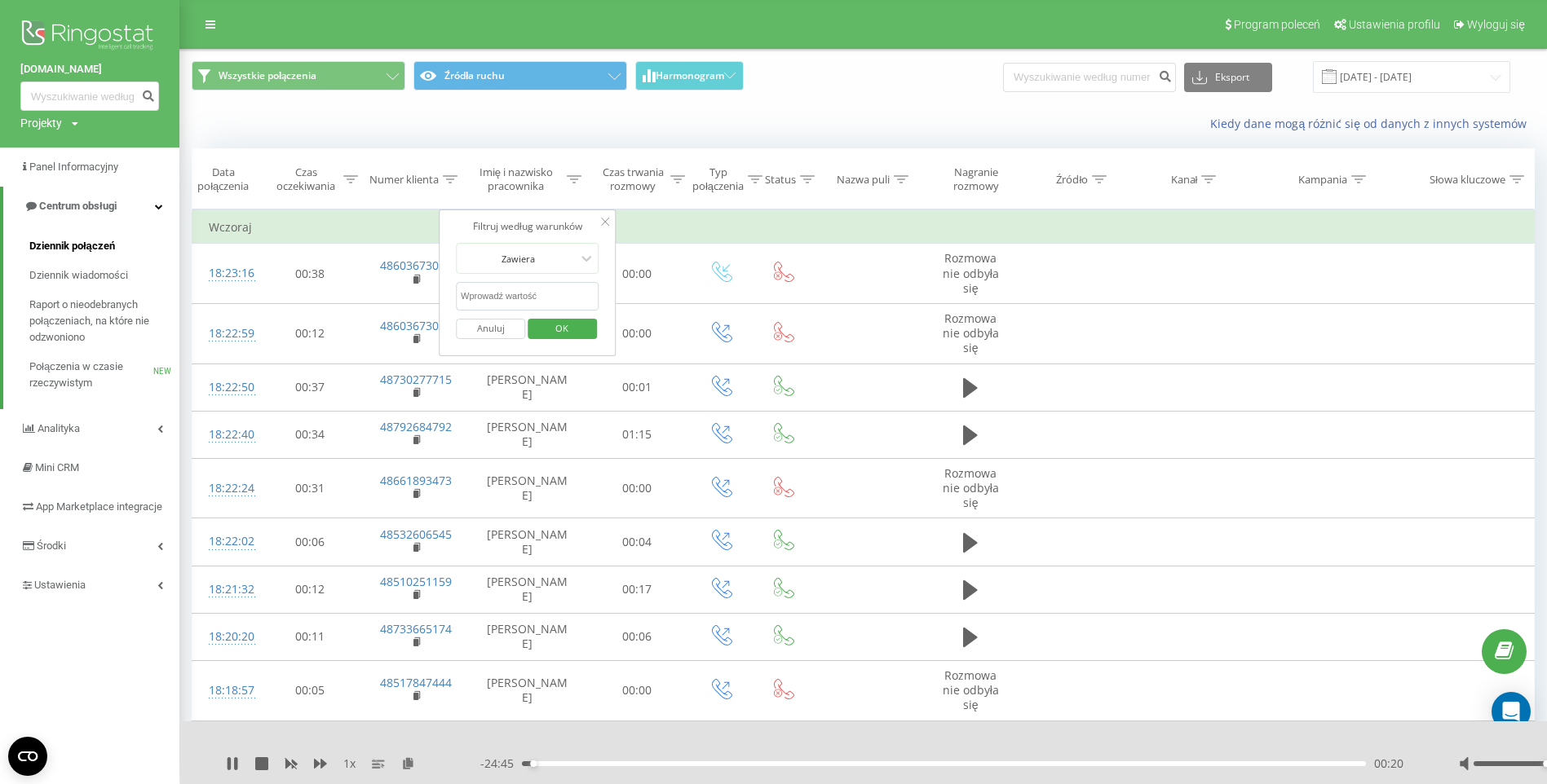
click at [70, 247] on span "Dziennik połączeń" at bounding box center [72, 245] width 86 height 17
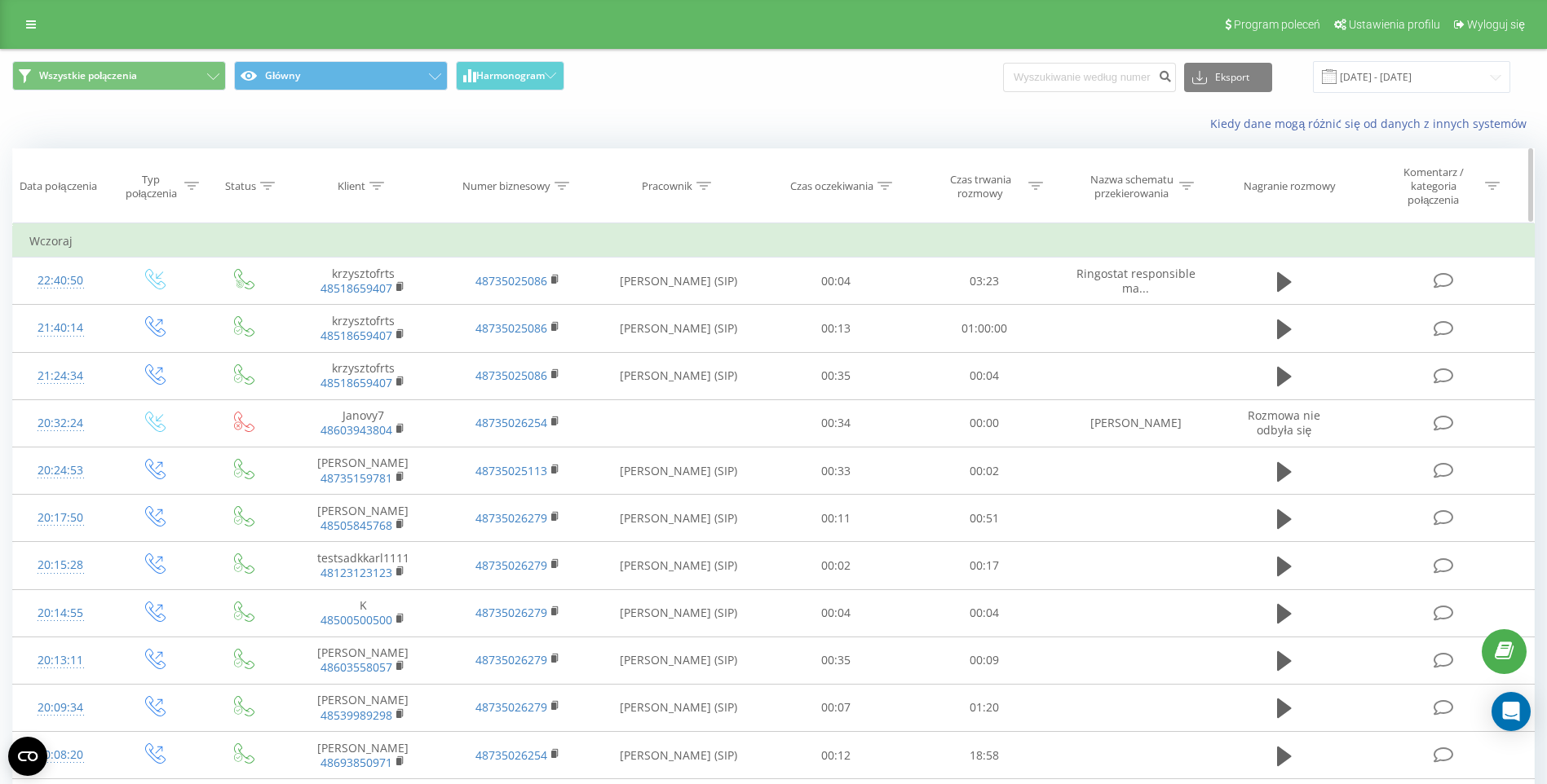
click at [701, 181] on div at bounding box center [703, 186] width 15 height 14
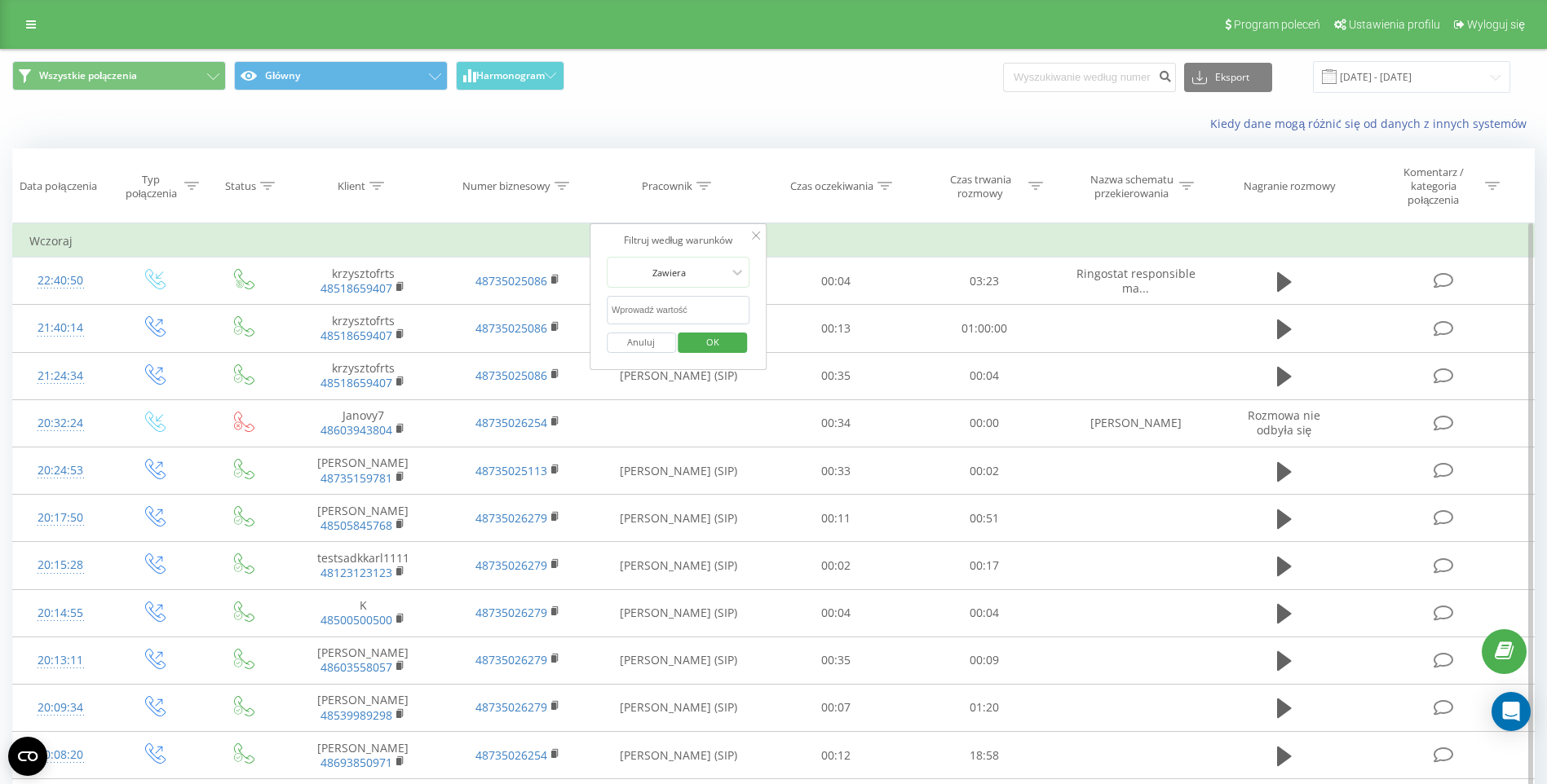
click at [693, 310] on input "text" at bounding box center [678, 310] width 143 height 28
type input "[PERSON_NAME]"
click button "OK" at bounding box center [712, 342] width 69 height 20
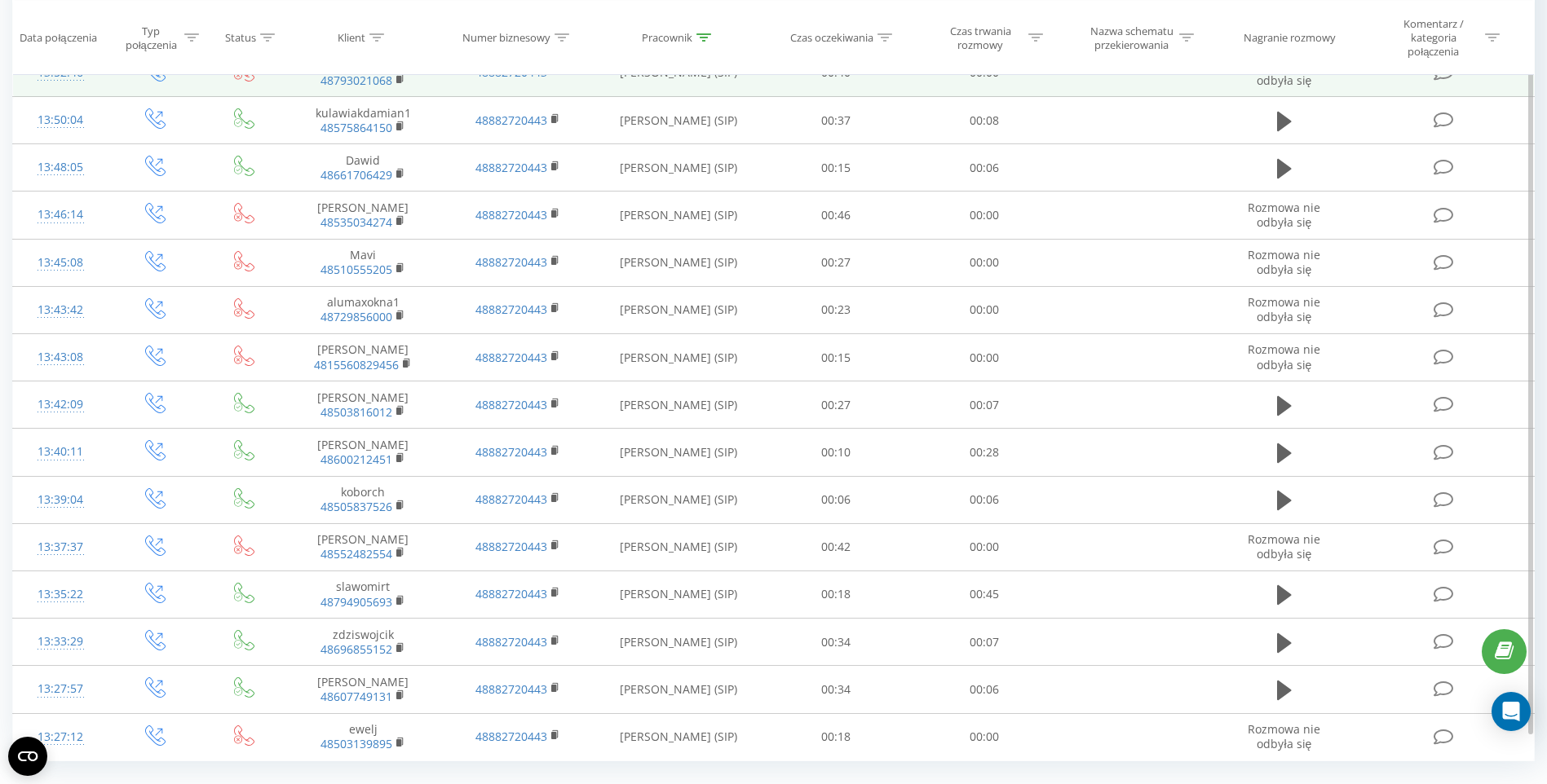
scroll to position [721, 0]
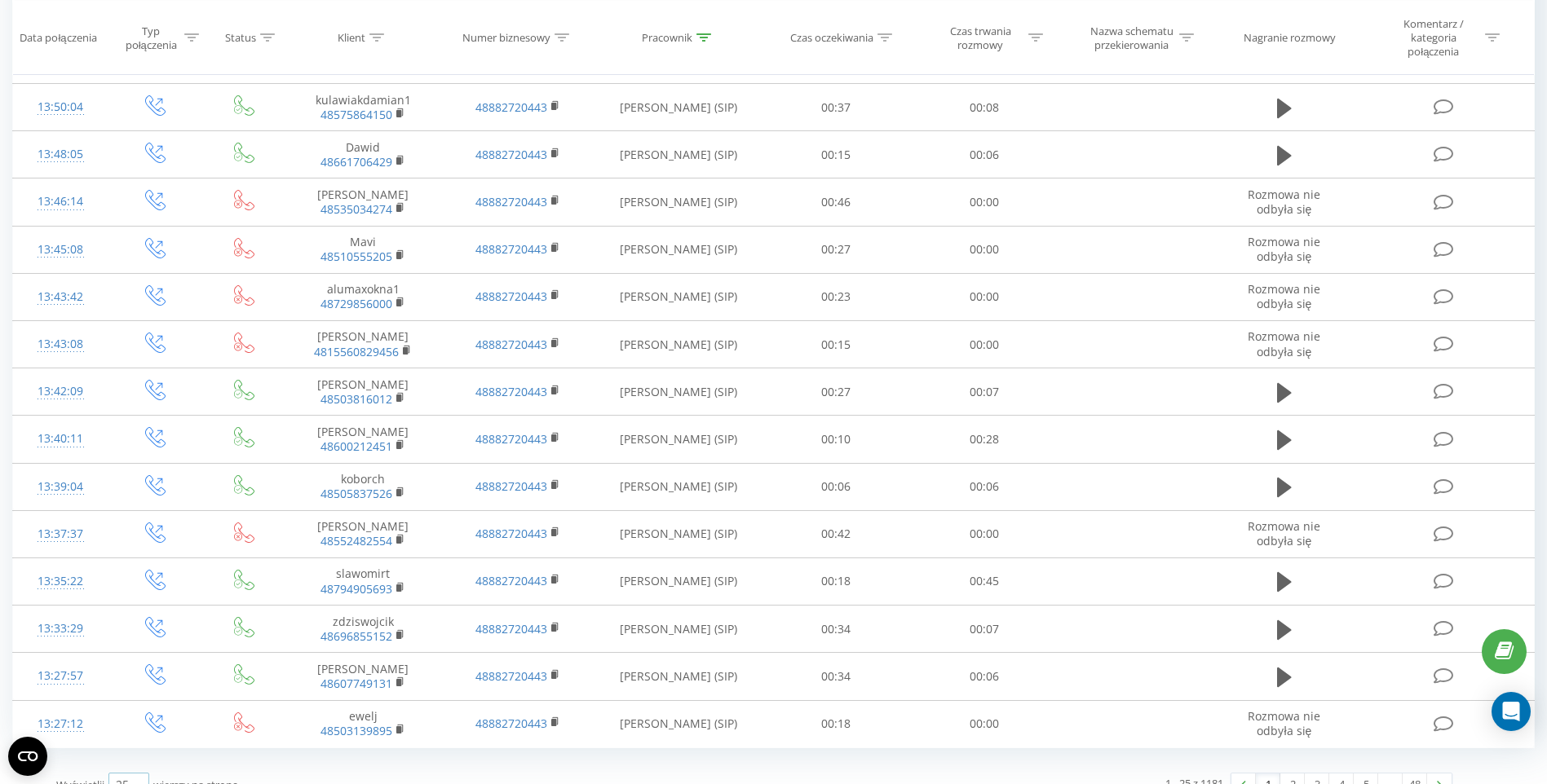
drag, startPoint x: 123, startPoint y: 759, endPoint x: 131, endPoint y: 752, distance: 10.6
click at [126, 777] on div "25" at bounding box center [122, 785] width 13 height 17
click at [133, 754] on span "100" at bounding box center [126, 762] width 19 height 16
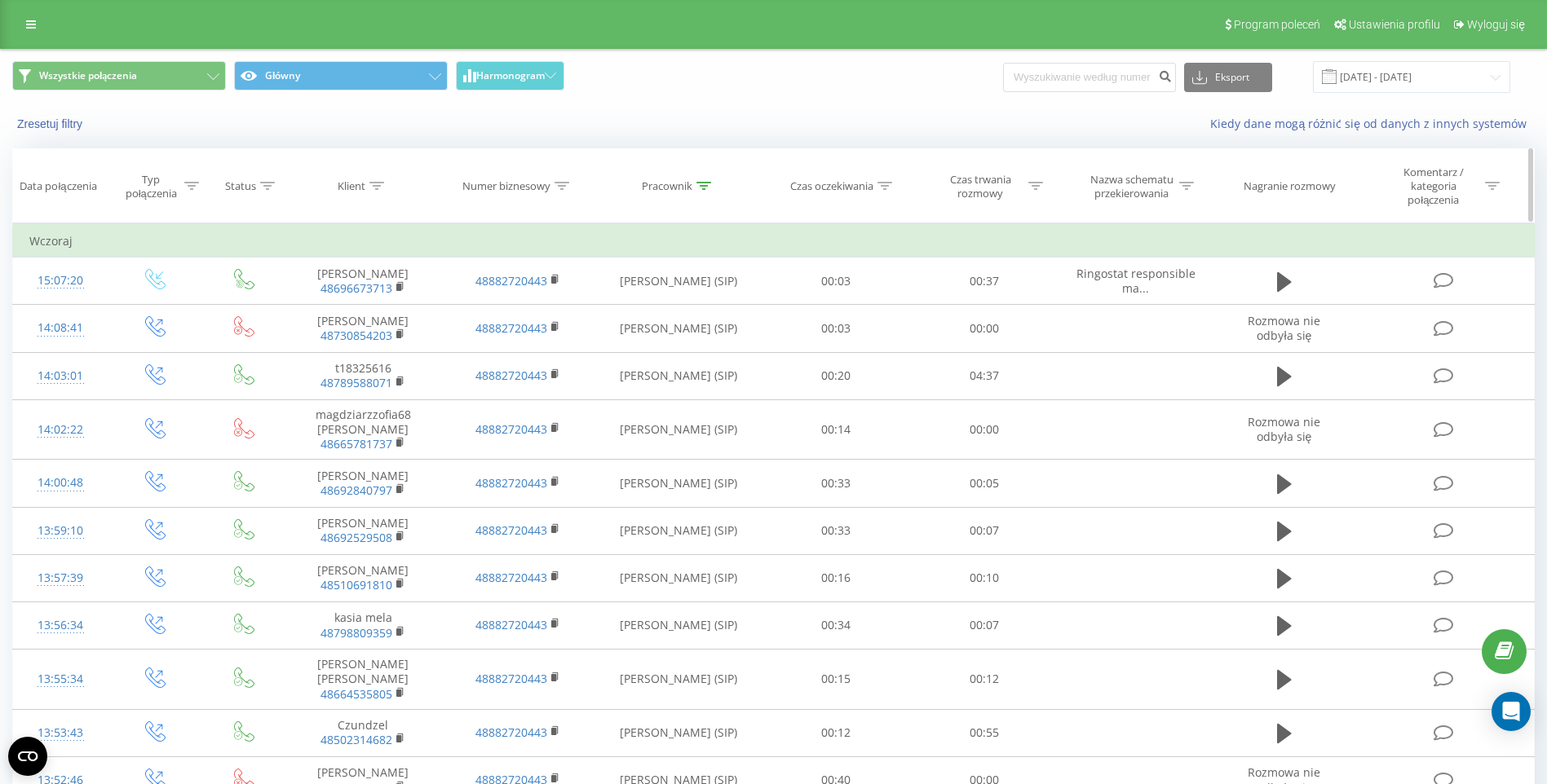
click at [1041, 184] on icon at bounding box center [1035, 186] width 15 height 8
click at [982, 307] on input "text" at bounding box center [984, 310] width 143 height 28
type input "10:00"
click at [1020, 268] on div at bounding box center [975, 273] width 116 height 16
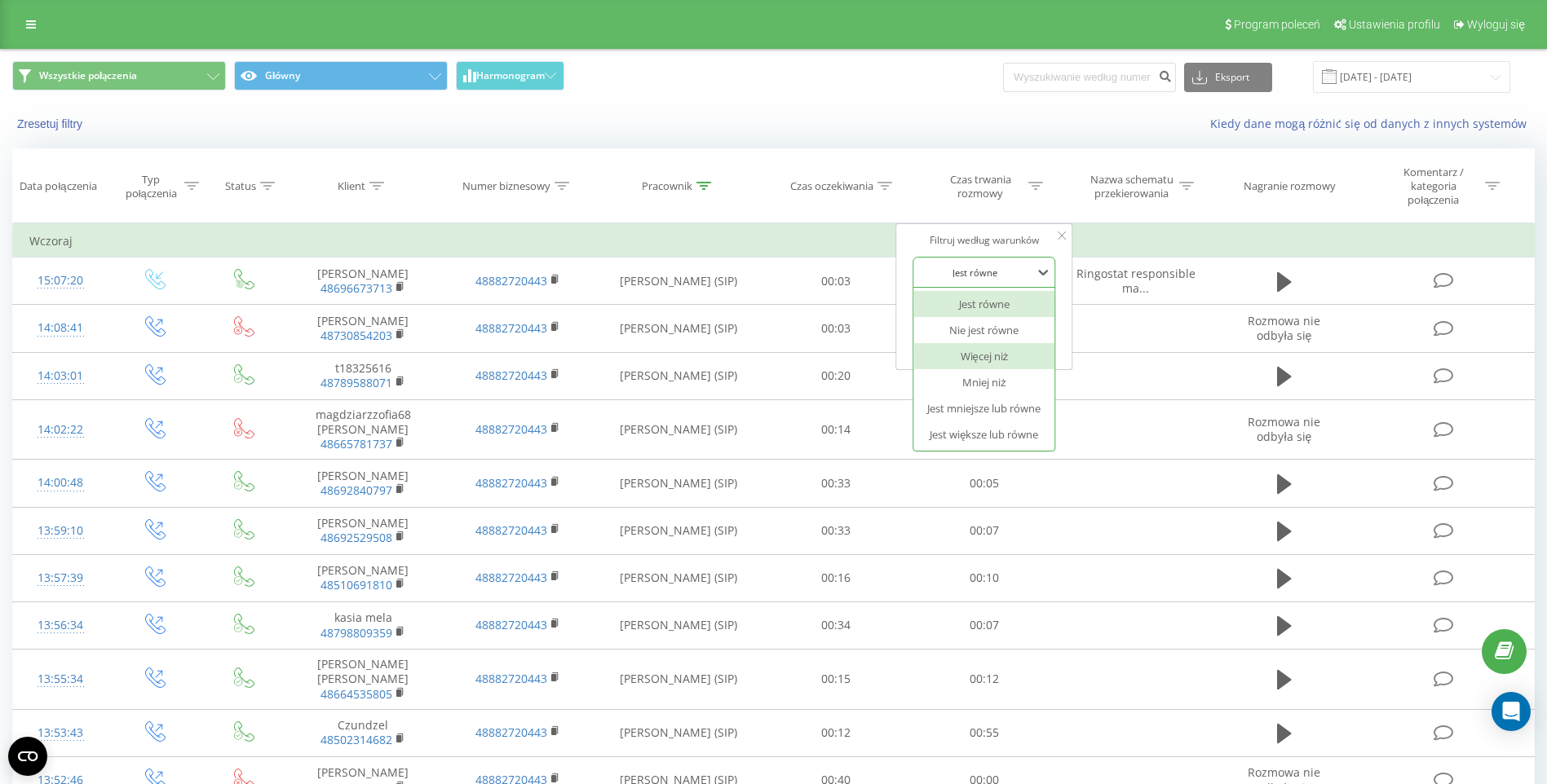
click at [998, 357] on div "Więcej niż" at bounding box center [984, 355] width 142 height 26
click at [1025, 346] on span "OK" at bounding box center [1018, 342] width 46 height 25
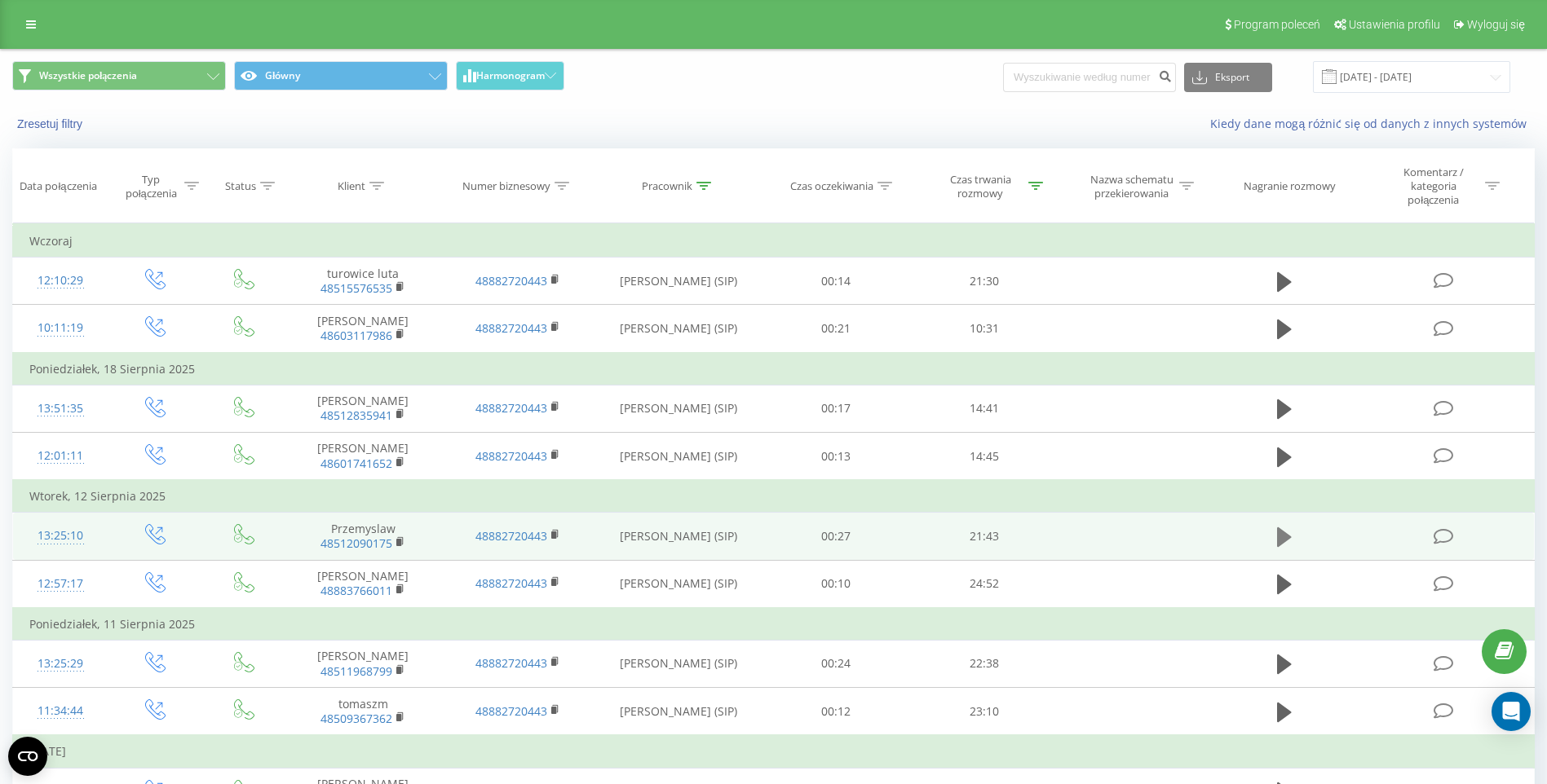
click at [1286, 528] on icon at bounding box center [1284, 537] width 15 height 22
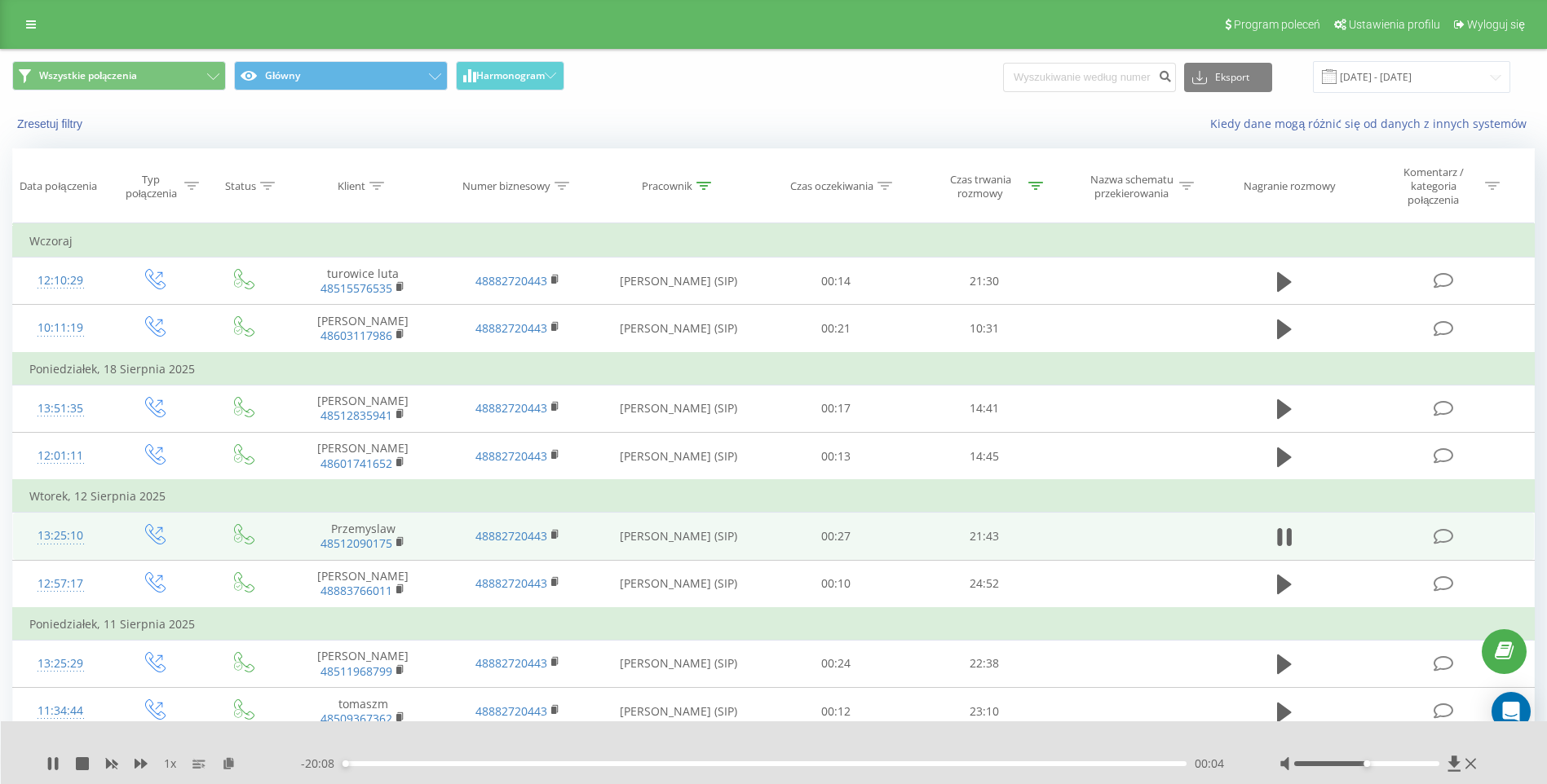
click at [258, 758] on div "1 x" at bounding box center [173, 764] width 254 height 17
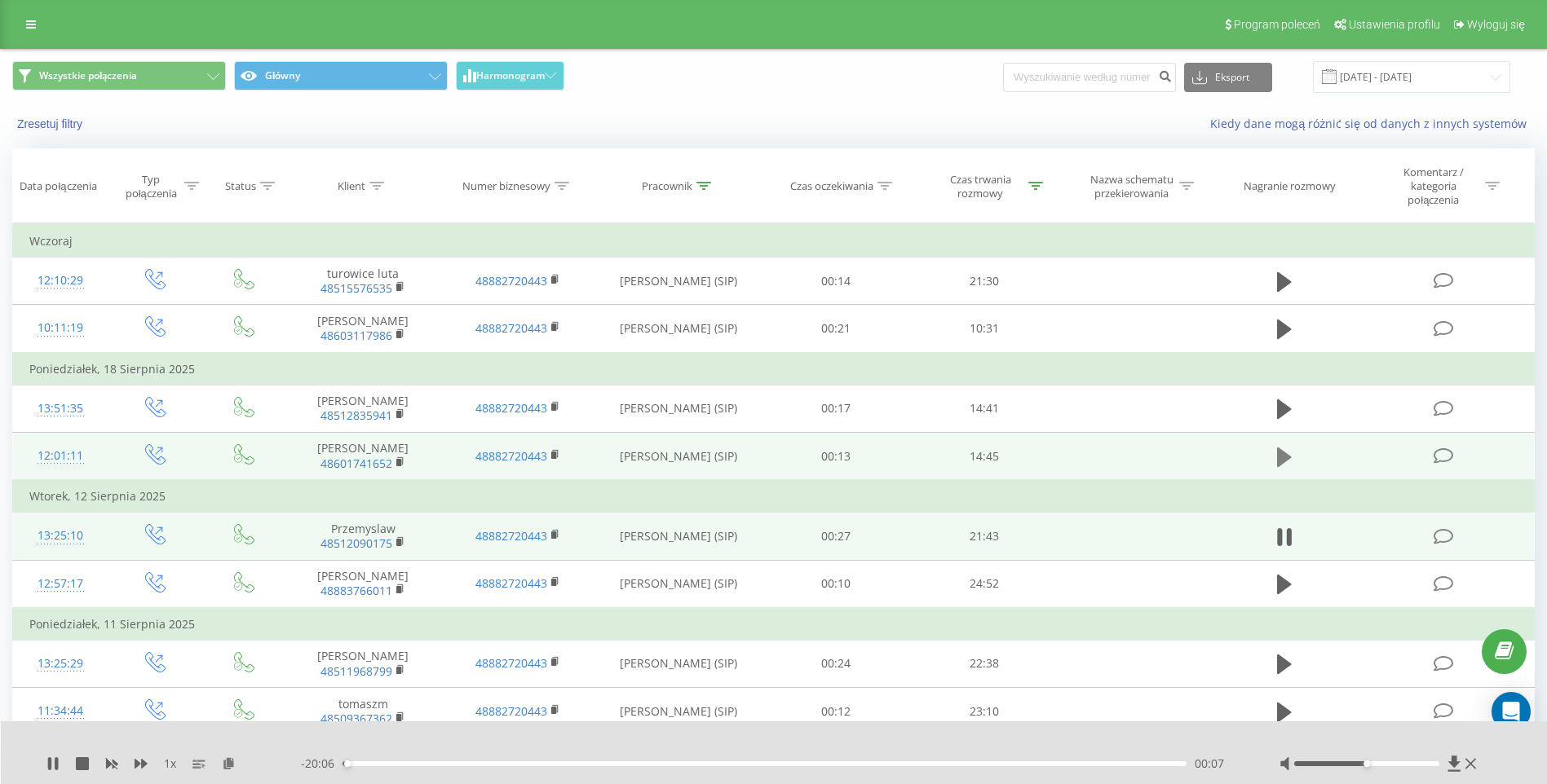
click at [1279, 454] on icon at bounding box center [1284, 457] width 15 height 19
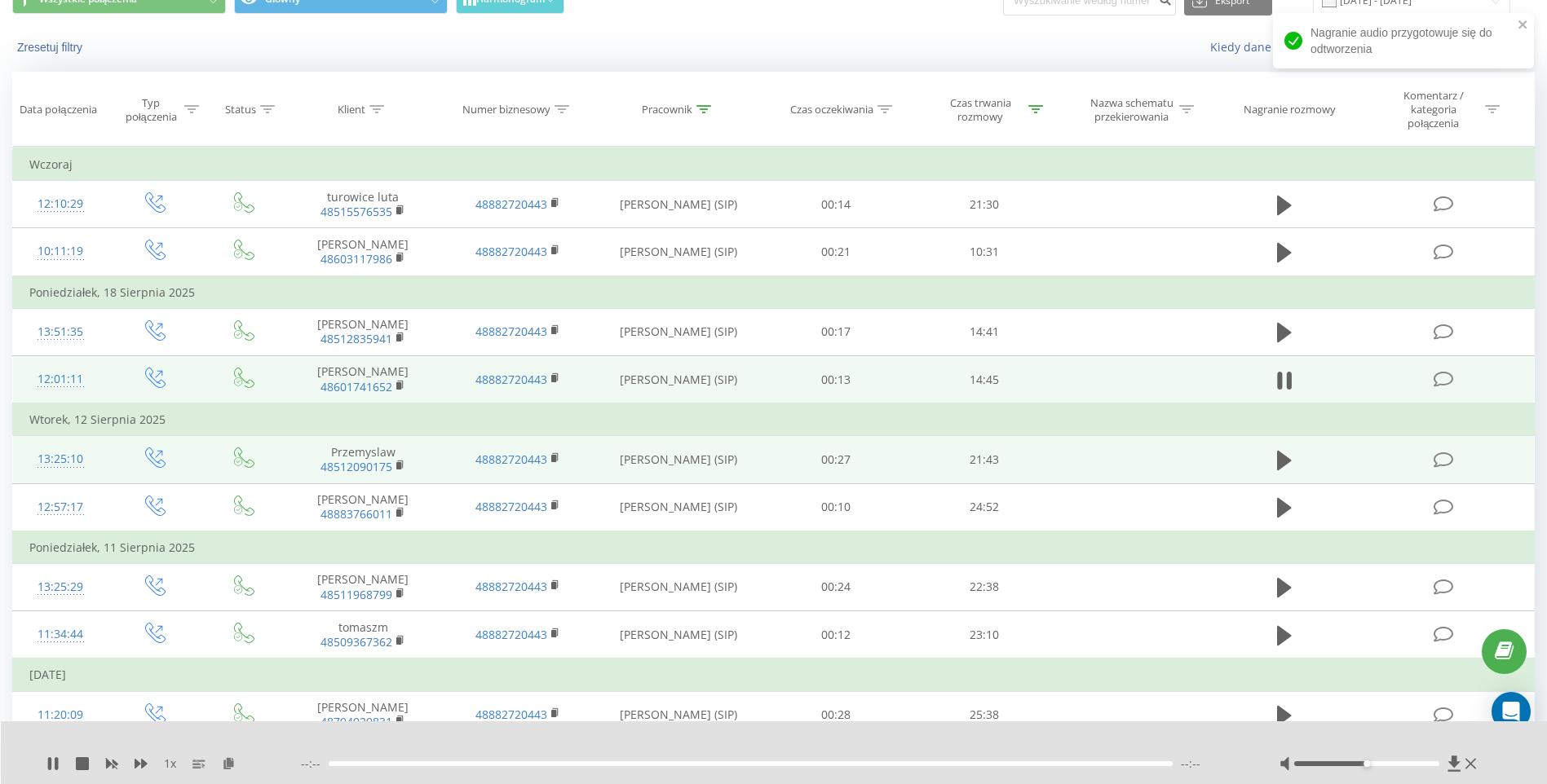
scroll to position [82, 0]
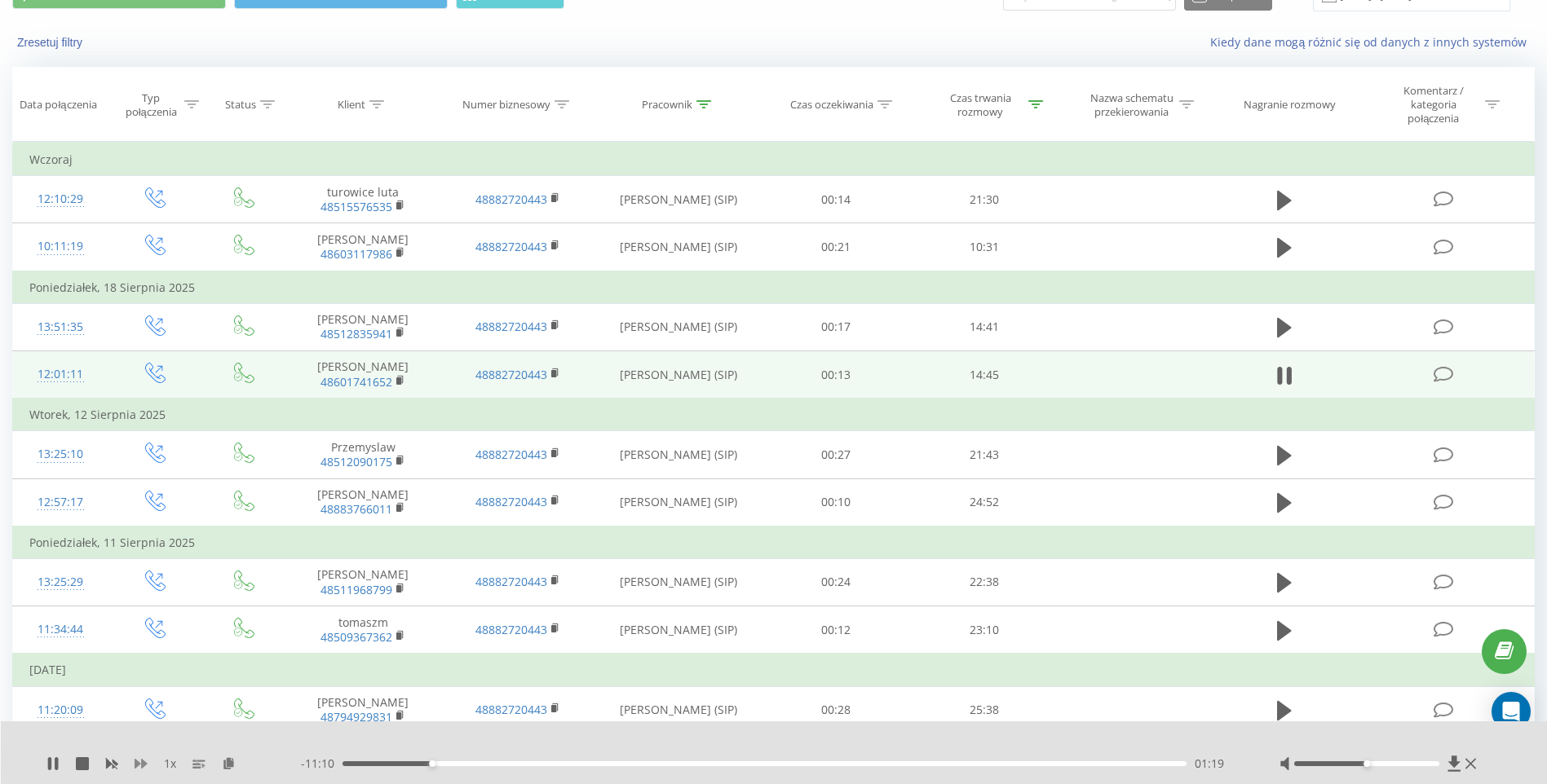
click at [136, 763] on icon at bounding box center [140, 764] width 13 height 10
click at [141, 741] on div "1.5 x - 11:09 01:20 01:20" at bounding box center [774, 753] width 1547 height 62
click at [57, 763] on icon at bounding box center [56, 764] width 3 height 13
